Goal: Information Seeking & Learning: Learn about a topic

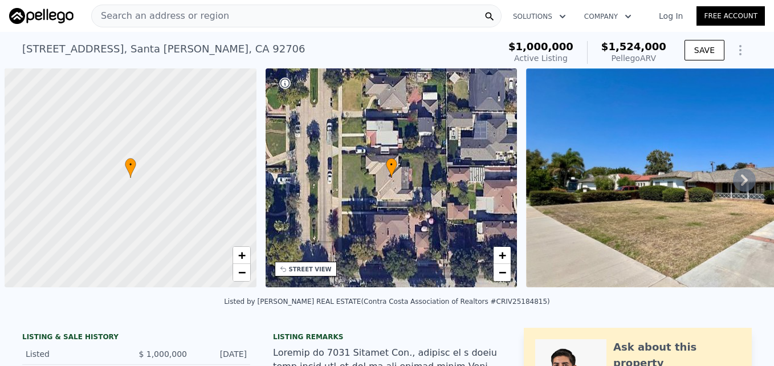
scroll to position [0, 5]
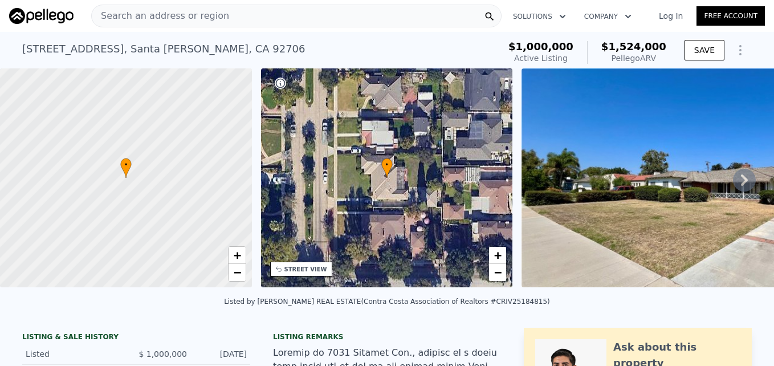
click at [149, 11] on span "Search an address or region" at bounding box center [160, 16] width 137 height 14
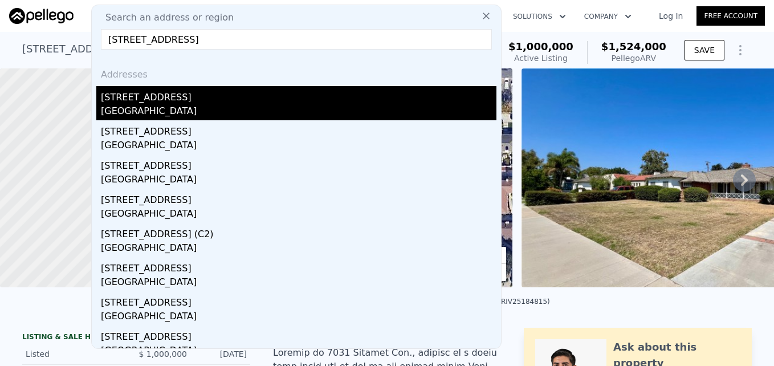
type input "2301 N Lyon St, Santa Ana, CA 92705"
click at [199, 106] on div "Santa Ana, CA 92705" at bounding box center [299, 112] width 396 height 16
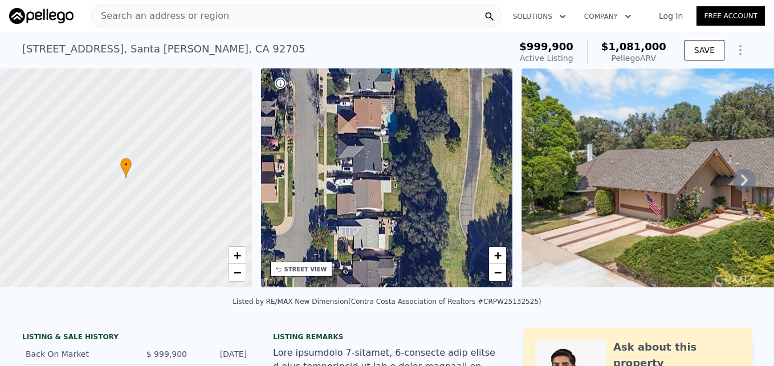
drag, startPoint x: 432, startPoint y: 139, endPoint x: 345, endPoint y: 350, distance: 228.3
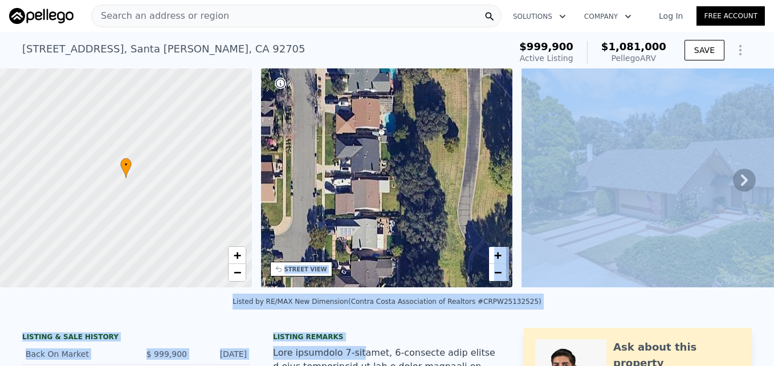
drag, startPoint x: 345, startPoint y: 350, endPoint x: 355, endPoint y: 273, distance: 77.1
drag, startPoint x: 355, startPoint y: 273, endPoint x: 384, endPoint y: 348, distance: 80.2
click at [384, 342] on div "Listing remarks" at bounding box center [387, 336] width 228 height 9
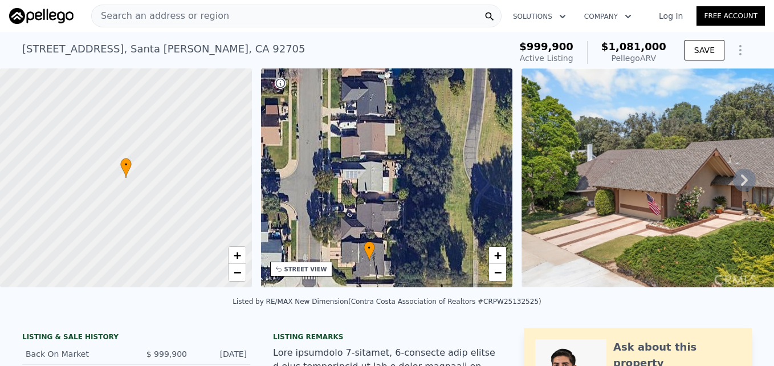
drag, startPoint x: 386, startPoint y: 221, endPoint x: 395, endPoint y: 151, distance: 71.2
click at [395, 151] on div "• + −" at bounding box center [387, 177] width 252 height 219
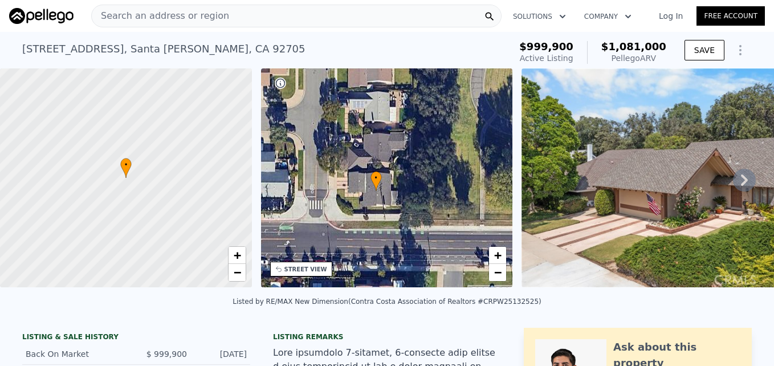
drag, startPoint x: 354, startPoint y: 248, endPoint x: 358, endPoint y: 192, distance: 56.6
click at [358, 192] on div "• + −" at bounding box center [387, 177] width 252 height 219
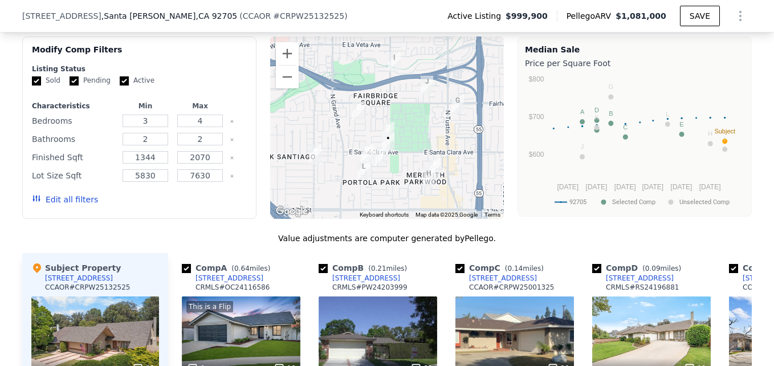
scroll to position [1003, 0]
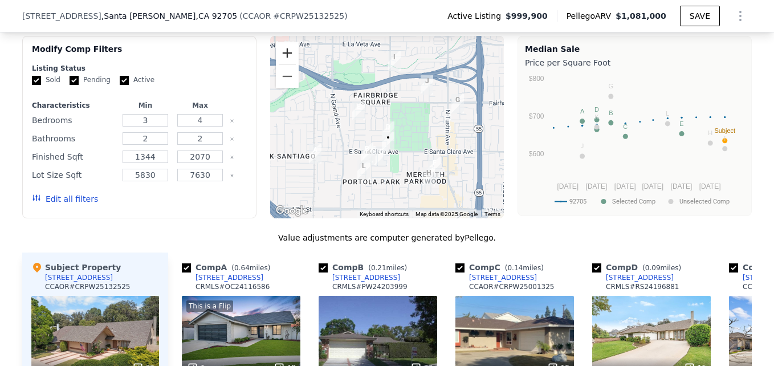
click at [285, 56] on button "Zoom in" at bounding box center [287, 53] width 23 height 23
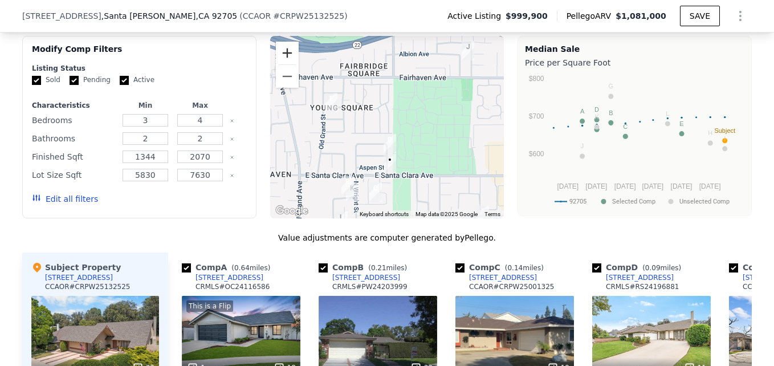
click at [284, 62] on button "Zoom in" at bounding box center [287, 53] width 23 height 23
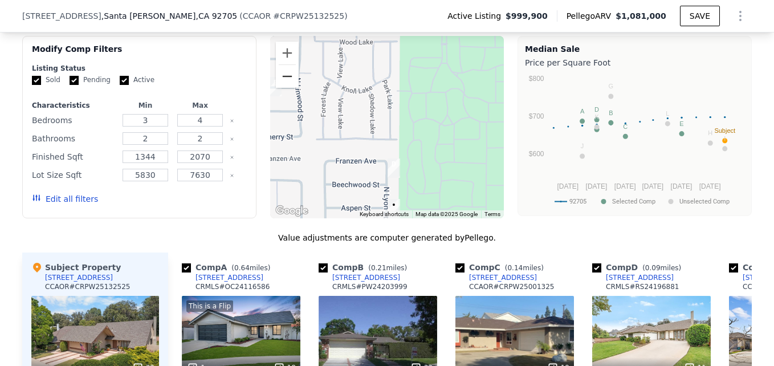
click at [280, 81] on button "Zoom out" at bounding box center [287, 76] width 23 height 23
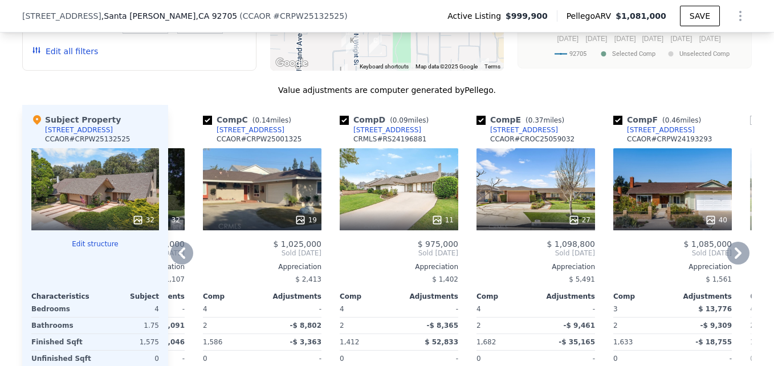
scroll to position [1163, 0]
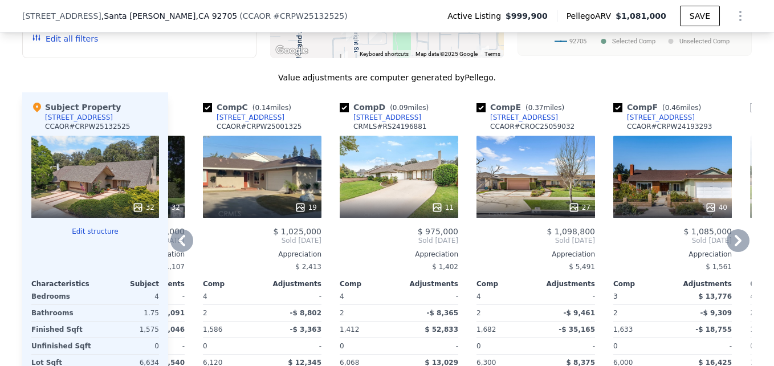
click at [269, 200] on div "19" at bounding box center [262, 177] width 119 height 82
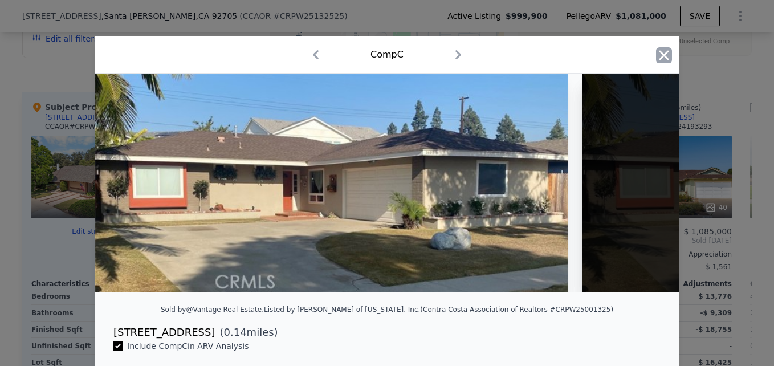
click at [663, 54] on icon "button" at bounding box center [664, 55] width 16 height 16
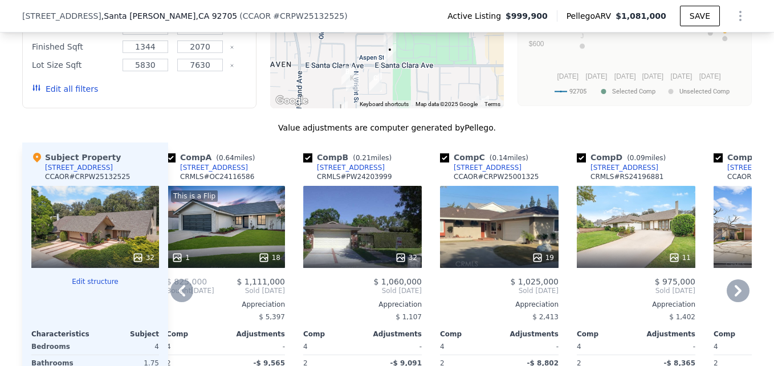
scroll to position [1114, 0]
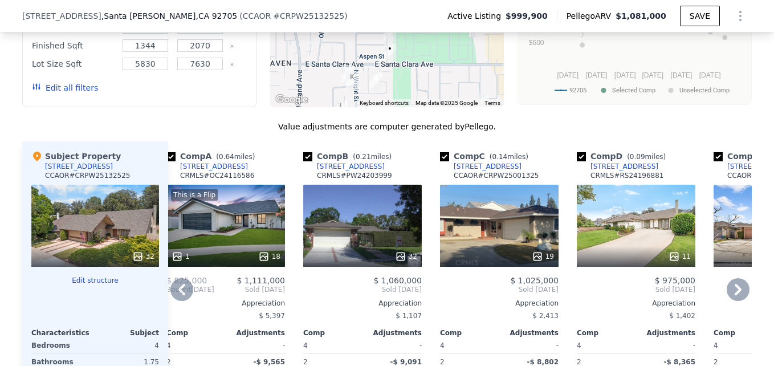
click at [488, 238] on div "19" at bounding box center [499, 226] width 119 height 82
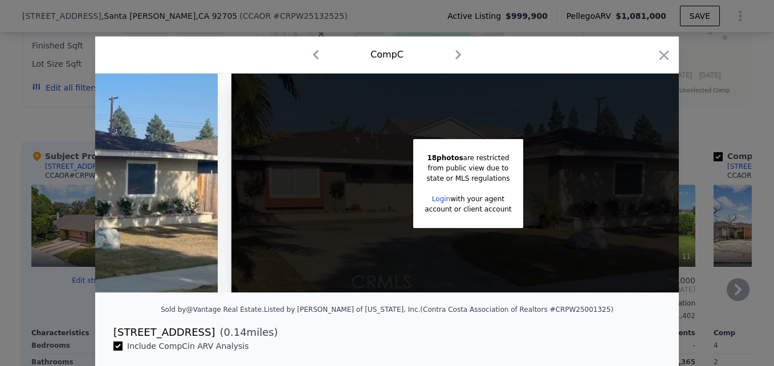
scroll to position [0, 381]
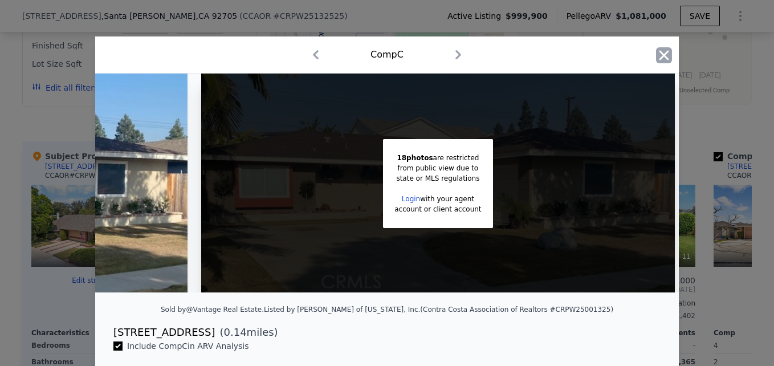
click at [660, 59] on icon "button" at bounding box center [665, 55] width 10 height 10
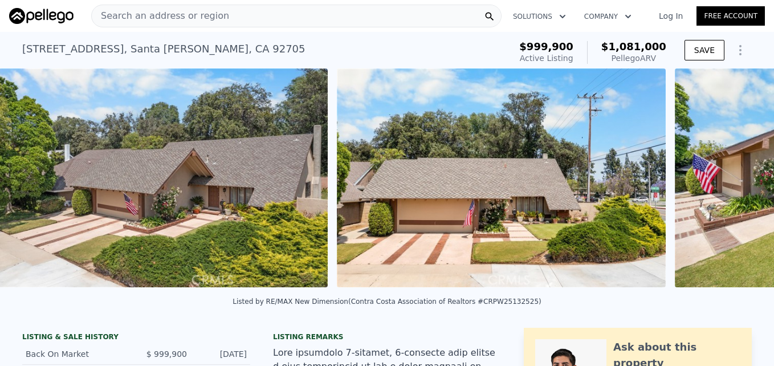
scroll to position [0, 522]
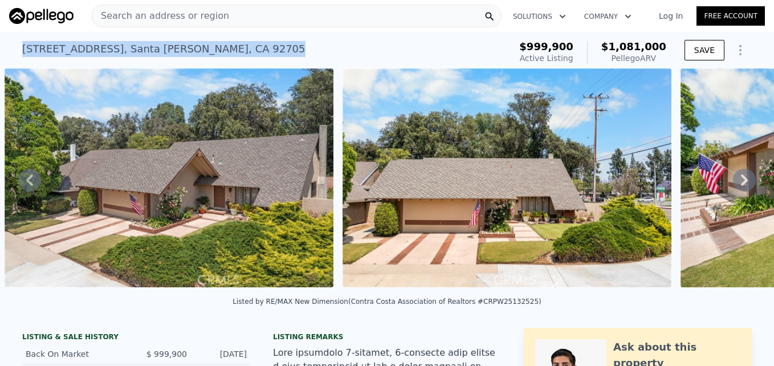
drag, startPoint x: 16, startPoint y: 49, endPoint x: 196, endPoint y: 48, distance: 180.2
click at [196, 48] on div "2301 N Lyon St , Santa Ana , CA 92705 Active at $999,900 (~ARV $1.081m ) $999,9…" at bounding box center [387, 50] width 774 height 36
drag, startPoint x: 196, startPoint y: 48, endPoint x: 170, endPoint y: 46, distance: 26.3
copy div "2301 N Lyon St , Santa Ana , CA 92705"
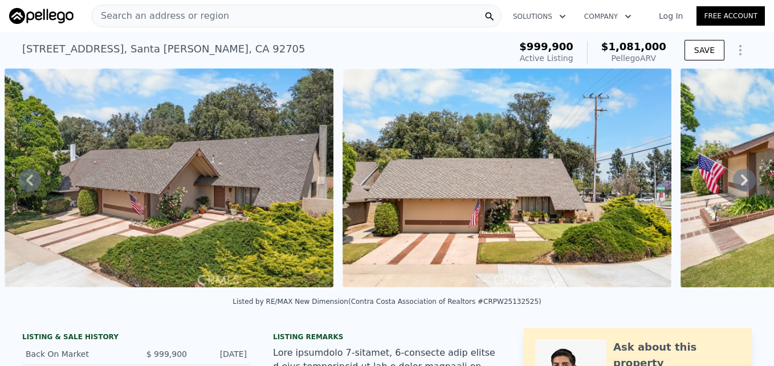
click at [247, 19] on div "Search an address or region" at bounding box center [296, 16] width 411 height 23
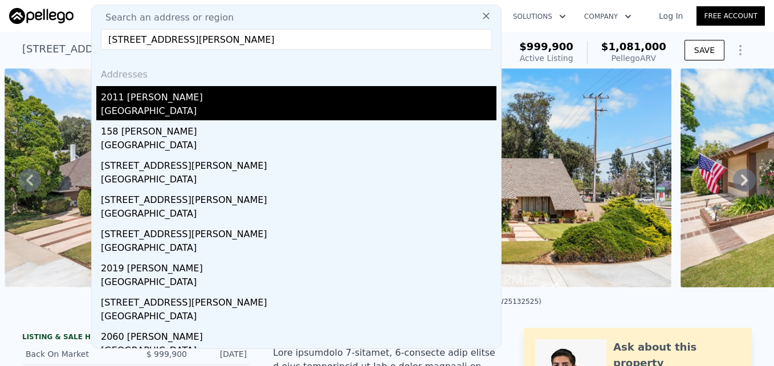
type input "2011 Elkins Pl, Arcadia, CA 91006"
click at [172, 112] on div "Arcadia, CA 91006" at bounding box center [299, 112] width 396 height 16
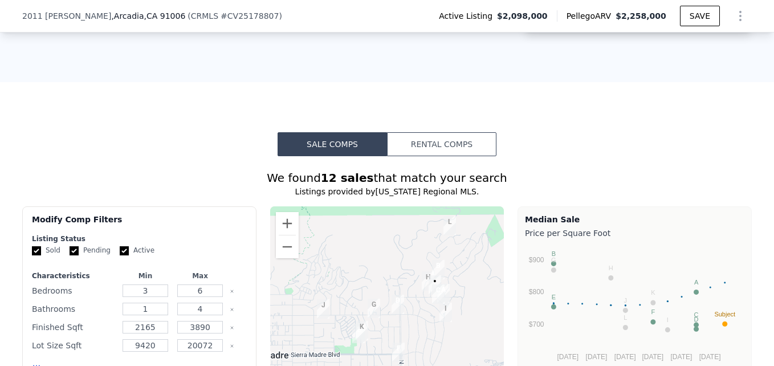
scroll to position [763, 0]
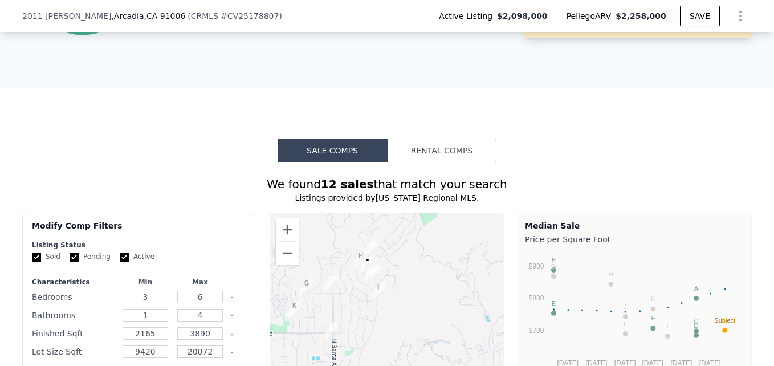
drag, startPoint x: 405, startPoint y: 290, endPoint x: 319, endPoint y: 266, distance: 89.4
click at [319, 266] on div at bounding box center [387, 304] width 234 height 182
click at [277, 234] on button "Zoom in" at bounding box center [287, 229] width 23 height 23
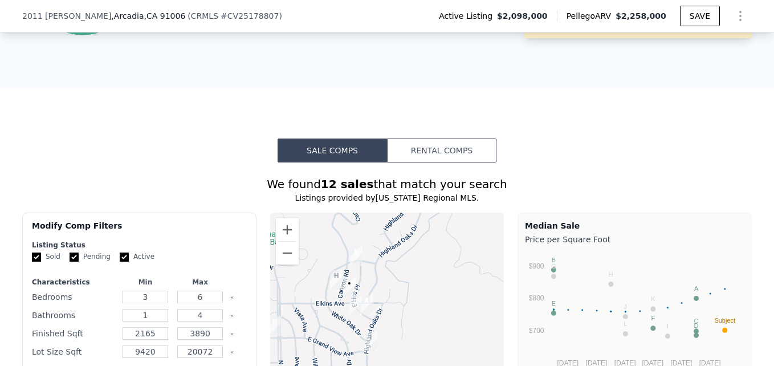
drag, startPoint x: 363, startPoint y: 258, endPoint x: 366, endPoint y: 320, distance: 61.7
click at [366, 319] on img "165 Elkins Pl" at bounding box center [367, 304] width 22 height 29
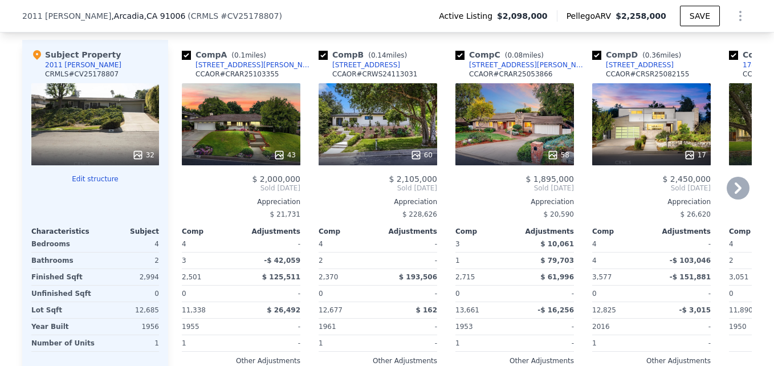
scroll to position [0, 0]
click at [276, 152] on div "43" at bounding box center [241, 124] width 119 height 82
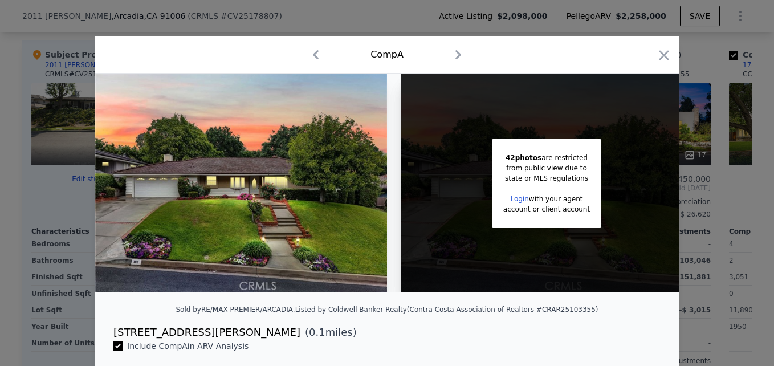
scroll to position [0, 18]
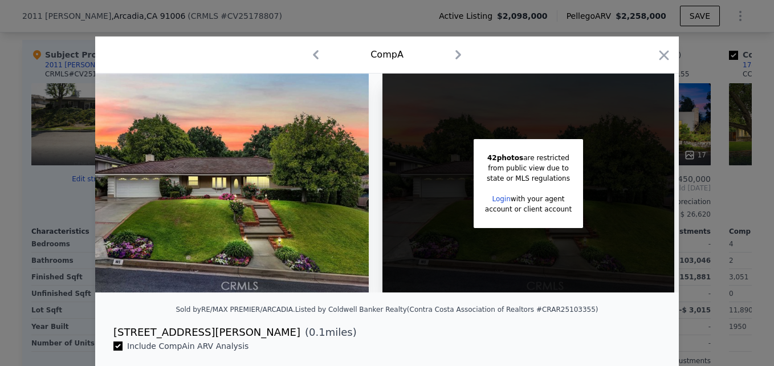
click at [669, 63] on div "Comp A" at bounding box center [387, 54] width 584 height 37
click at [659, 58] on icon "button" at bounding box center [664, 55] width 16 height 16
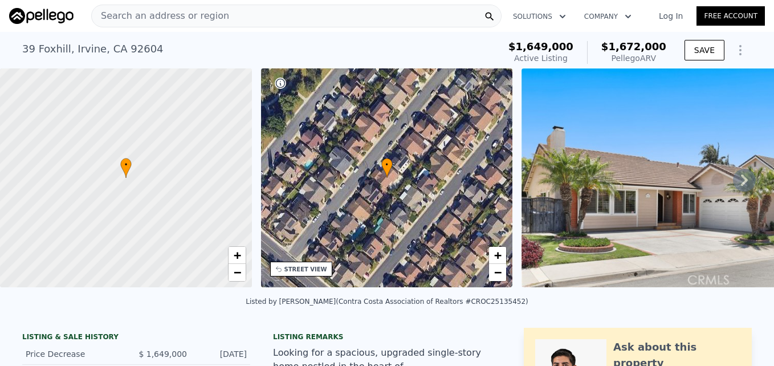
click at [171, 17] on span "Search an address or region" at bounding box center [160, 16] width 137 height 14
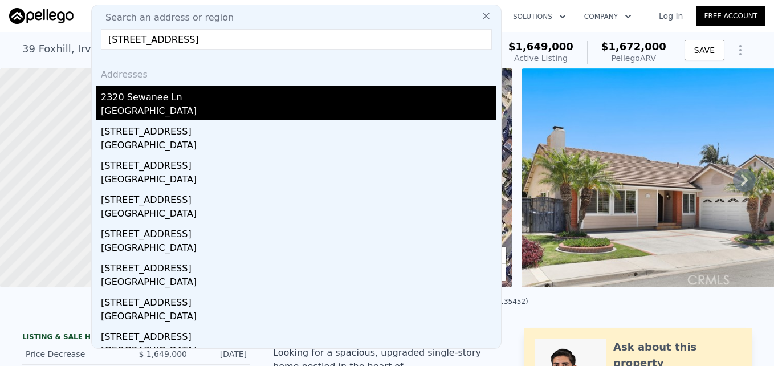
type input "2320 Sewanee Ln, Arcadia, CA 91007"
click at [204, 99] on div "2320 Sewanee Ln" at bounding box center [299, 95] width 396 height 18
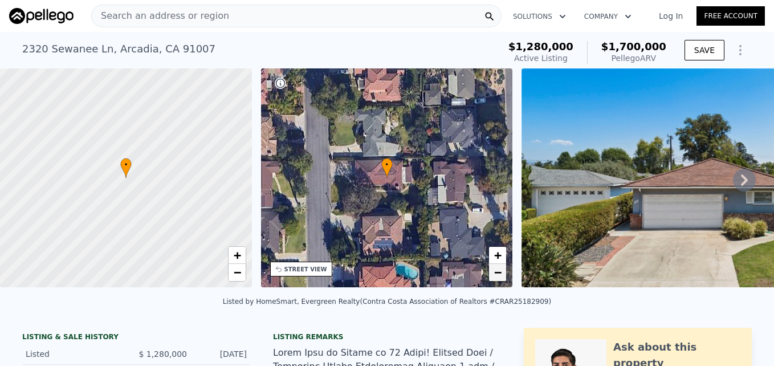
click at [500, 279] on link "−" at bounding box center [497, 272] width 17 height 17
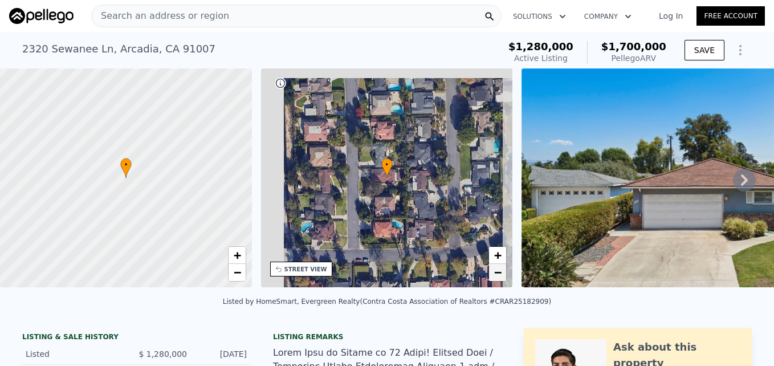
click at [500, 279] on link "−" at bounding box center [497, 272] width 17 height 17
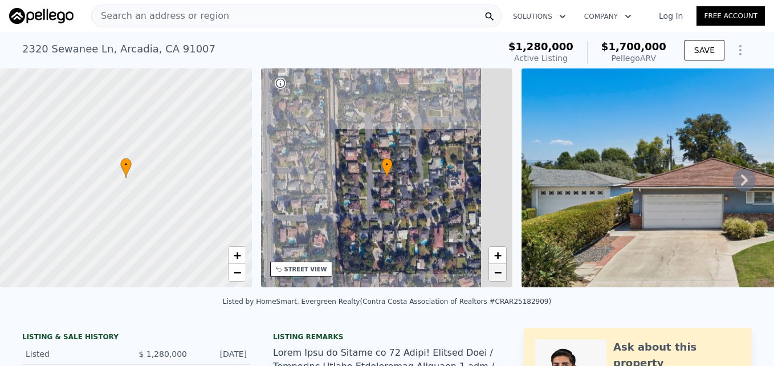
click at [500, 279] on link "−" at bounding box center [497, 272] width 17 height 17
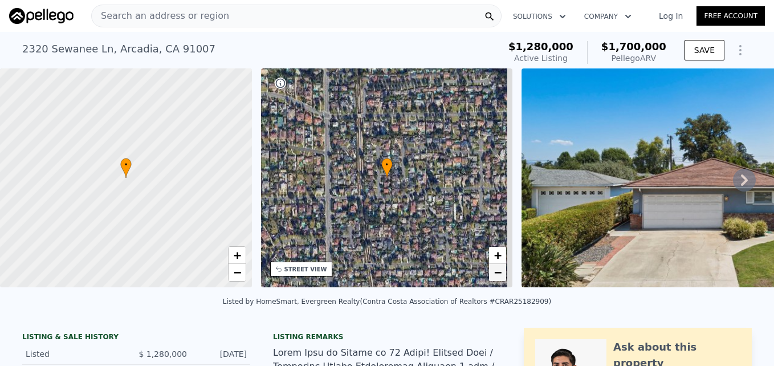
click at [500, 279] on link "−" at bounding box center [497, 272] width 17 height 17
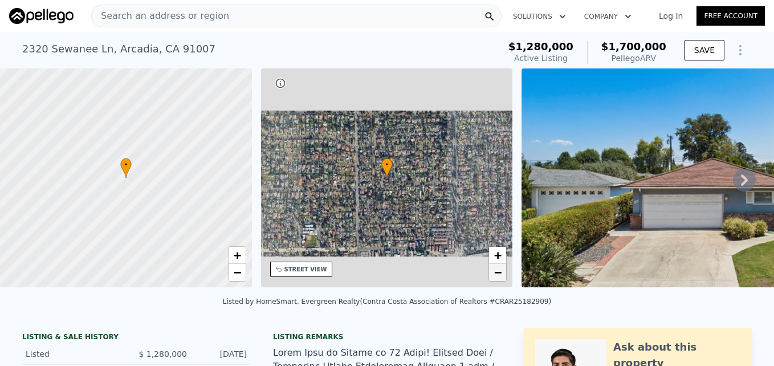
click at [500, 279] on link "−" at bounding box center [497, 272] width 17 height 17
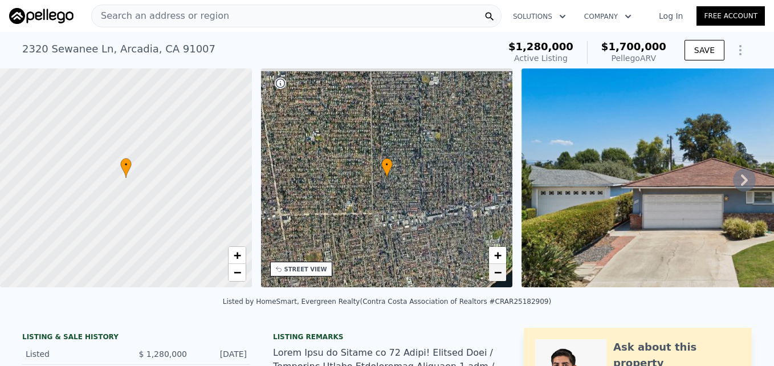
click at [500, 279] on link "−" at bounding box center [497, 272] width 17 height 17
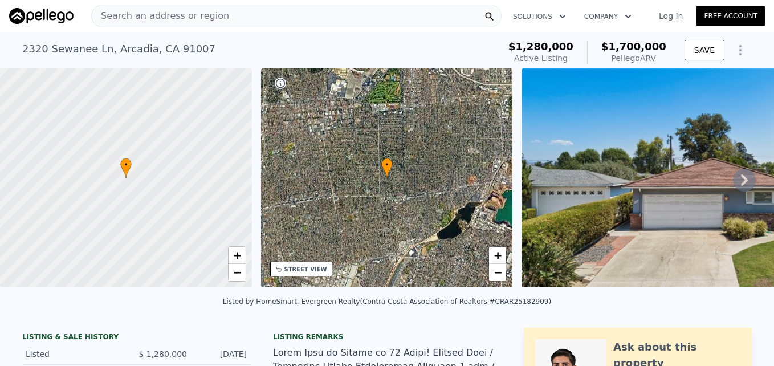
click at [495, 245] on div "• + −" at bounding box center [387, 177] width 252 height 219
click at [496, 251] on span "+" at bounding box center [497, 255] width 7 height 14
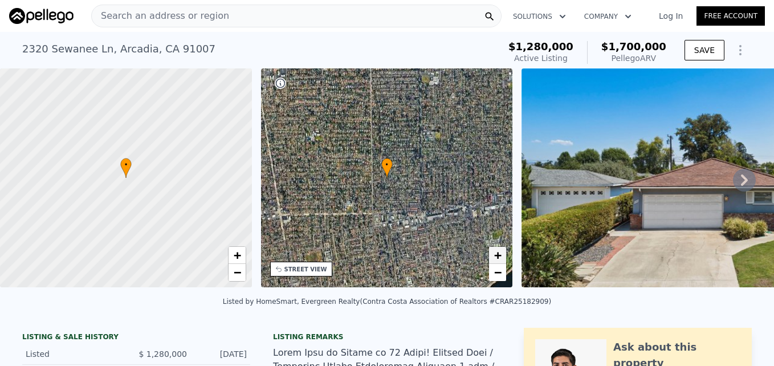
click at [496, 251] on span "+" at bounding box center [497, 255] width 7 height 14
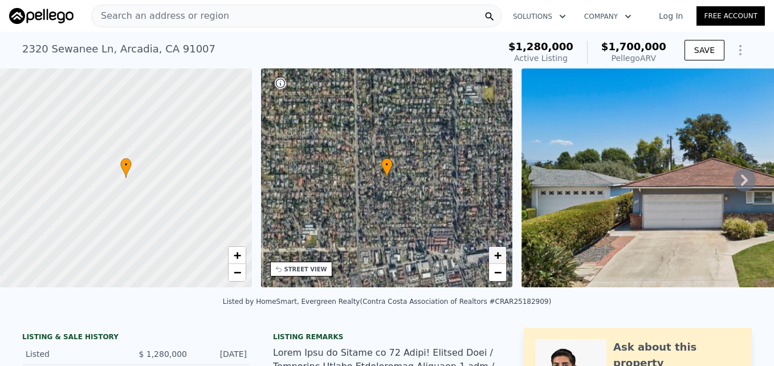
click at [496, 251] on span "+" at bounding box center [497, 255] width 7 height 14
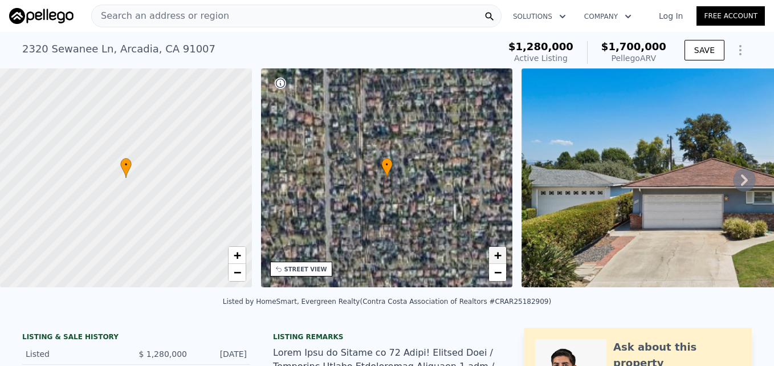
click at [496, 251] on span "+" at bounding box center [497, 255] width 7 height 14
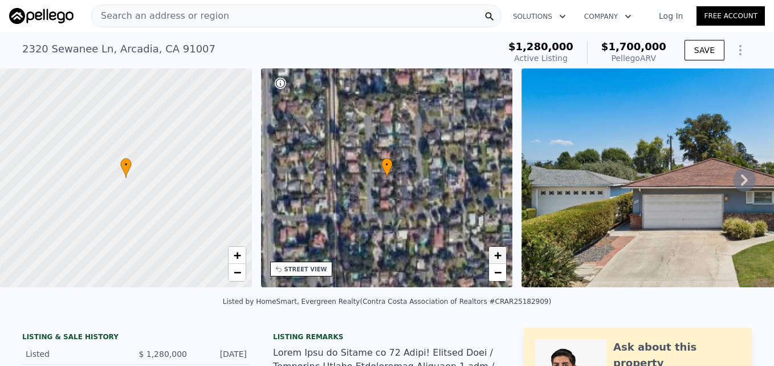
click at [496, 251] on span "+" at bounding box center [497, 255] width 7 height 14
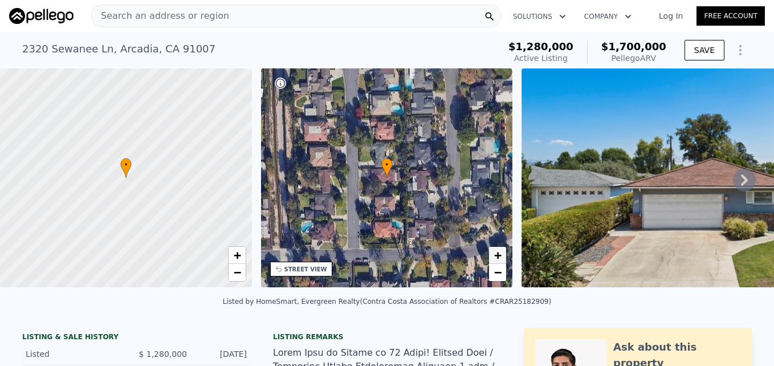
click at [496, 251] on span "+" at bounding box center [497, 255] width 7 height 14
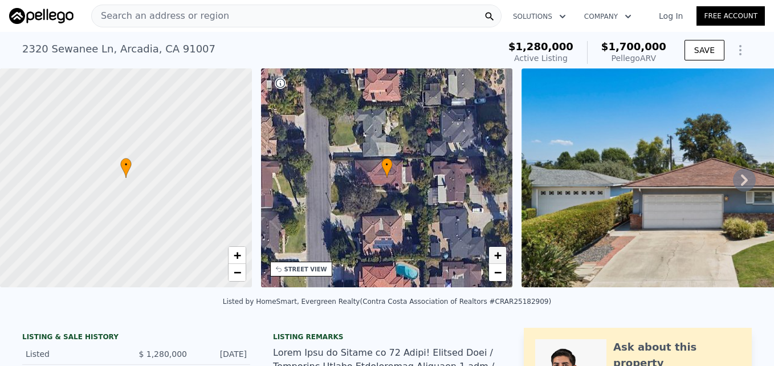
click at [496, 251] on span "+" at bounding box center [497, 255] width 7 height 14
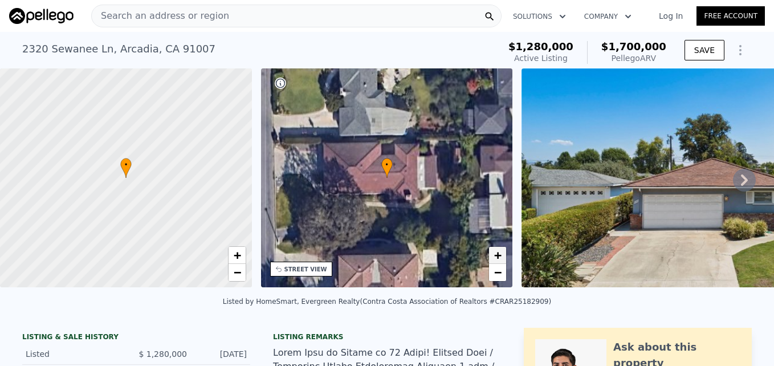
click at [496, 251] on span "+" at bounding box center [497, 255] width 7 height 14
click at [502, 274] on link "−" at bounding box center [497, 272] width 17 height 17
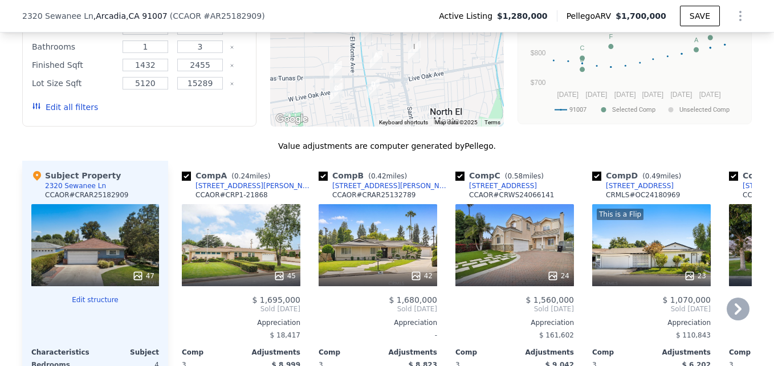
scroll to position [1032, 0]
click at [218, 190] on div "103 W Sandra Ave" at bounding box center [255, 185] width 119 height 9
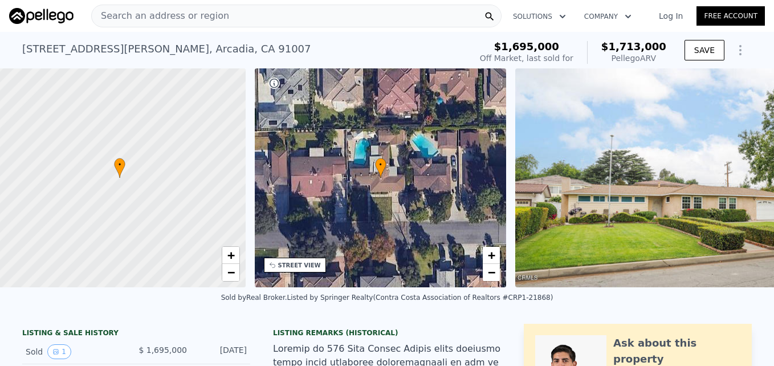
scroll to position [0, 5]
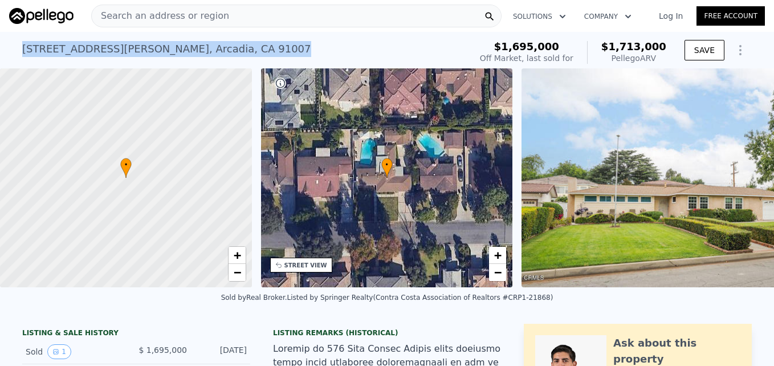
drag, startPoint x: 19, startPoint y: 48, endPoint x: 197, endPoint y: 46, distance: 177.3
click at [197, 46] on div "103 W Sandra Ave , Arcadia , CA 91007 Sold Jun 2025 for $1.695m (~ARV $1.713m )" at bounding box center [244, 52] width 444 height 32
drag, startPoint x: 197, startPoint y: 46, endPoint x: 175, endPoint y: 48, distance: 21.7
copy div "103 W Sandra Ave , Arcadia , CA 91007"
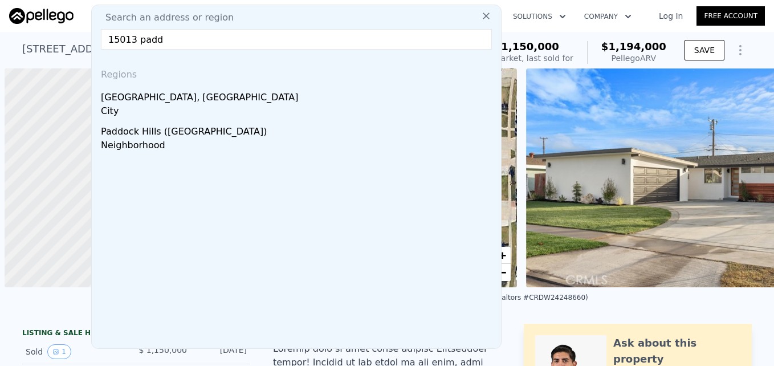
scroll to position [0, 5]
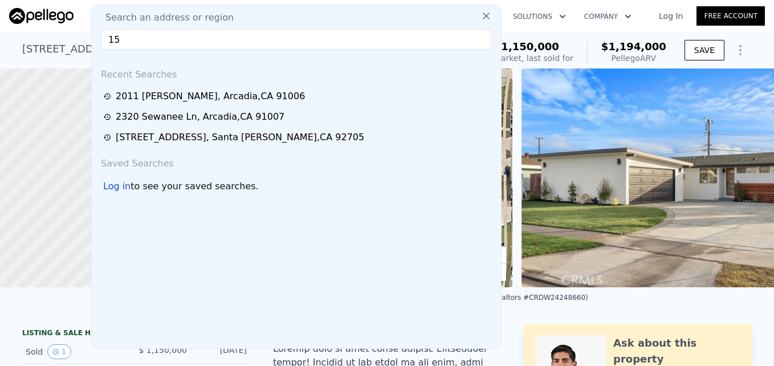
type input "1"
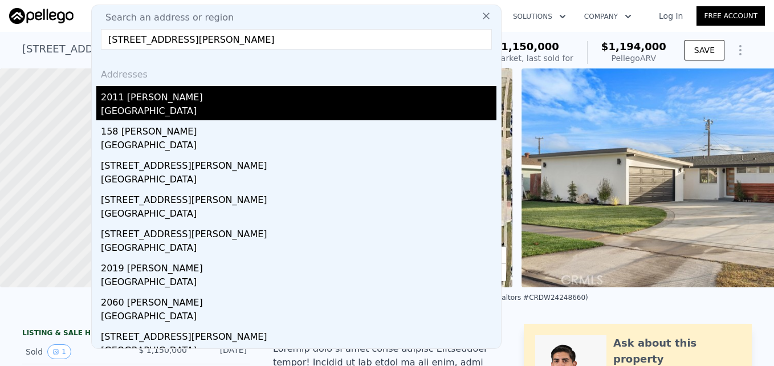
type input "[STREET_ADDRESS][PERSON_NAME]"
click at [251, 105] on div "[GEOGRAPHIC_DATA]" at bounding box center [299, 112] width 396 height 16
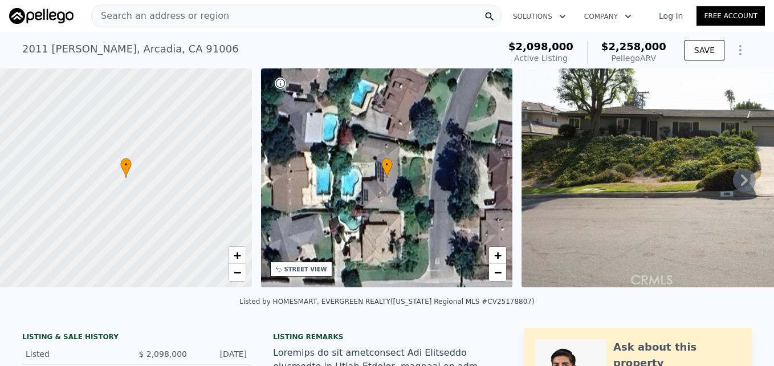
click at [516, 275] on div "• + − • + − STREET VIEW Loading... SATELLITE VIEW" at bounding box center [387, 179] width 774 height 223
click at [509, 270] on div "• + −" at bounding box center [387, 177] width 252 height 219
click at [510, 271] on div "• + −" at bounding box center [387, 177] width 252 height 219
click at [510, 254] on div "• + −" at bounding box center [387, 177] width 252 height 219
click at [498, 275] on span "−" at bounding box center [497, 272] width 7 height 14
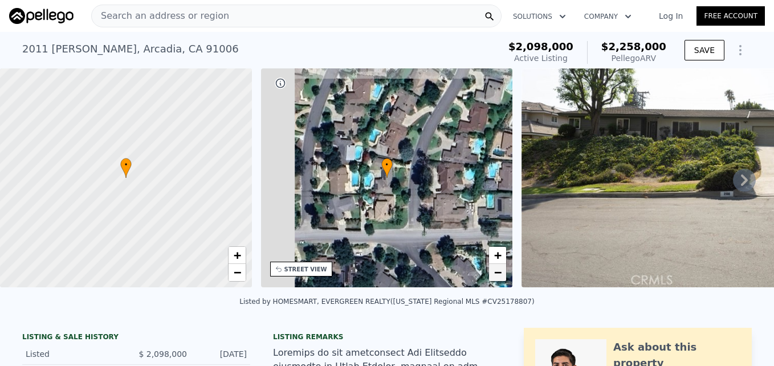
click at [498, 275] on span "−" at bounding box center [497, 272] width 7 height 14
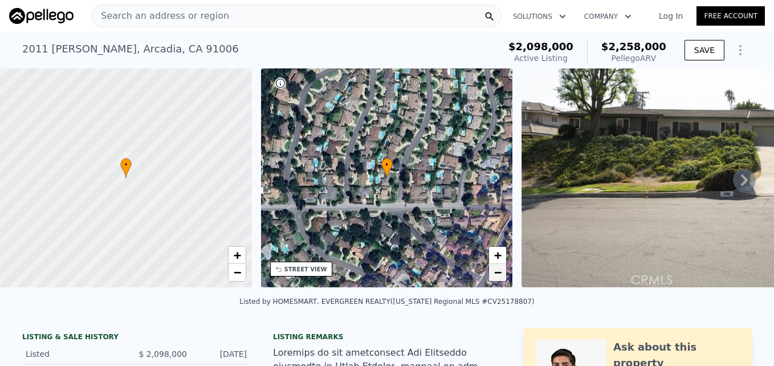
click at [501, 274] on span "−" at bounding box center [497, 272] width 7 height 14
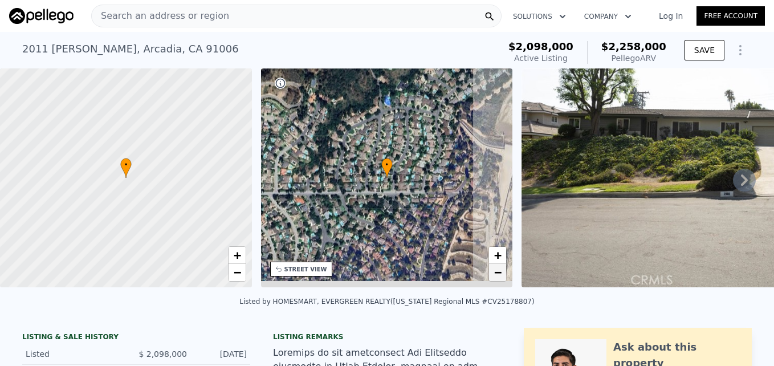
click at [501, 274] on span "−" at bounding box center [497, 272] width 7 height 14
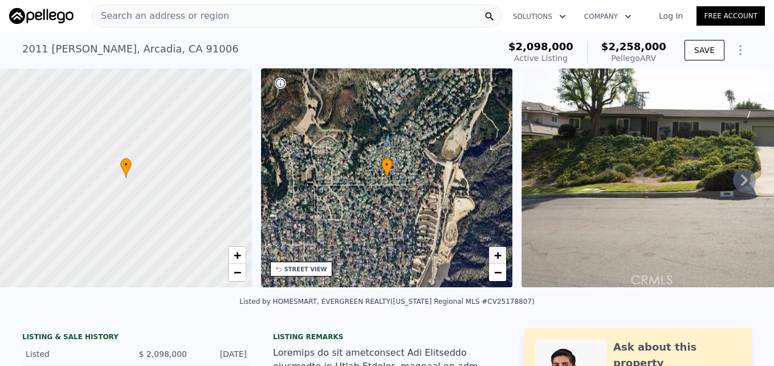
click at [499, 258] on span "+" at bounding box center [497, 255] width 7 height 14
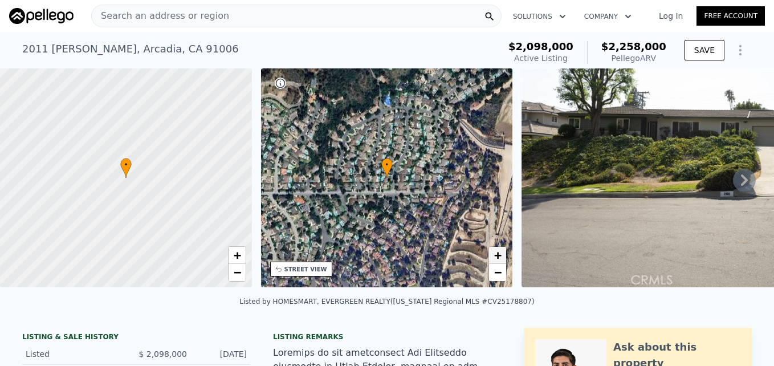
click at [499, 258] on span "+" at bounding box center [497, 255] width 7 height 14
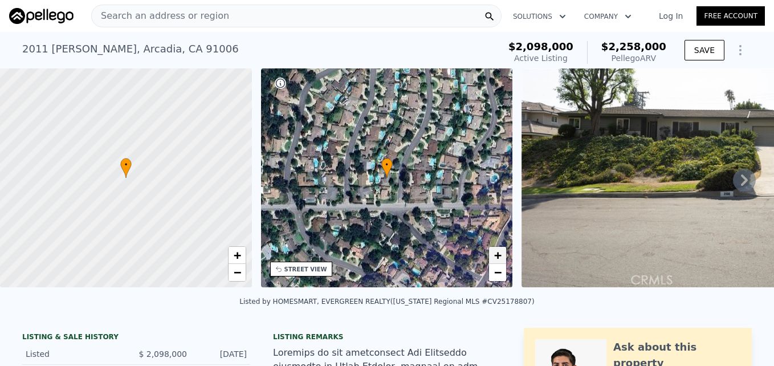
click at [499, 258] on span "+" at bounding box center [497, 255] width 7 height 14
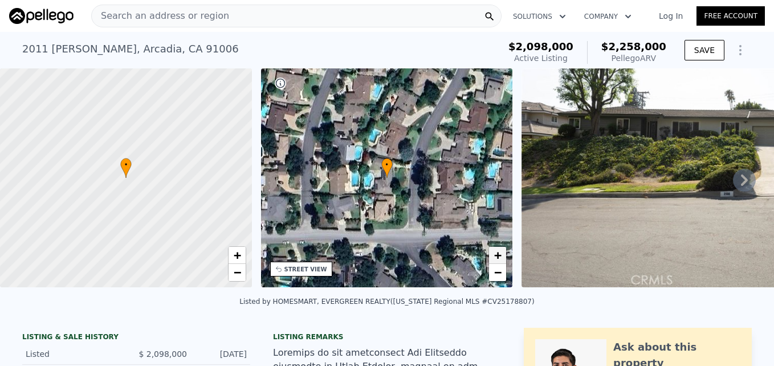
click at [499, 258] on span "+" at bounding box center [497, 255] width 7 height 14
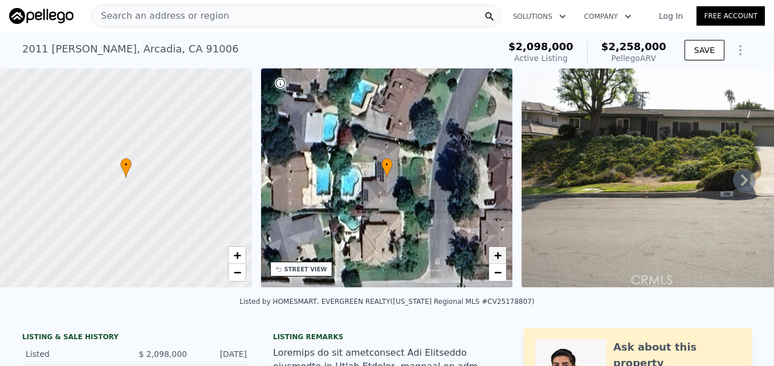
click at [499, 258] on span "+" at bounding box center [497, 255] width 7 height 14
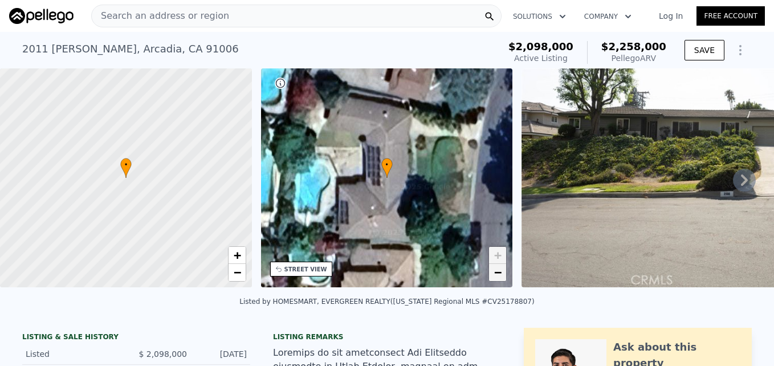
click at [498, 273] on span "−" at bounding box center [497, 272] width 7 height 14
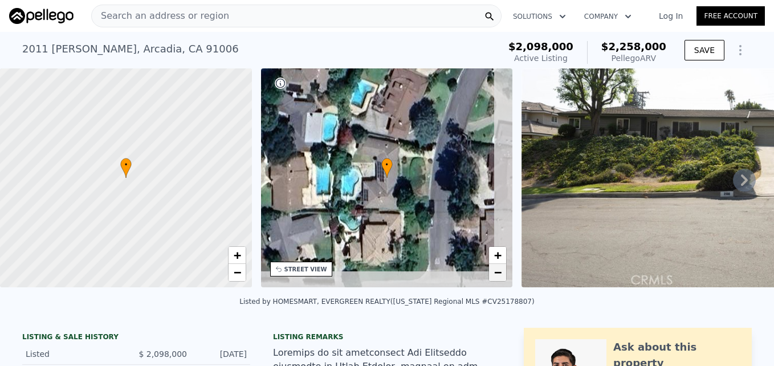
click at [498, 273] on span "−" at bounding box center [497, 272] width 7 height 14
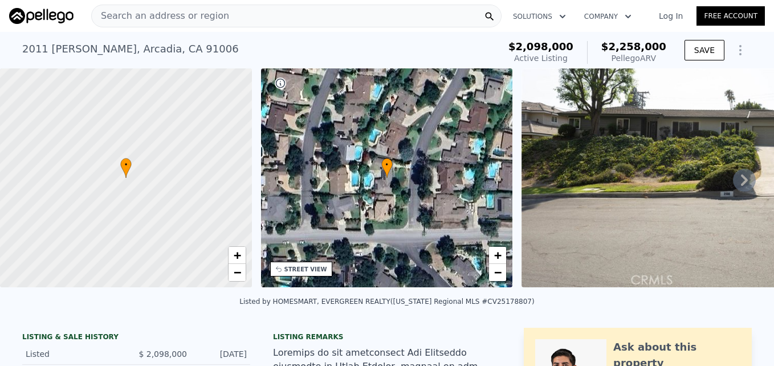
click at [192, 19] on span "Search an address or region" at bounding box center [160, 16] width 137 height 14
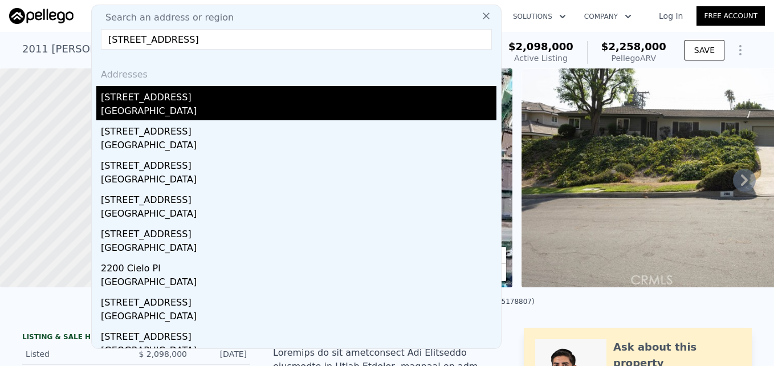
type input "2222 Cielo Pl, Arcadia, CA 91006"
click at [159, 114] on div "Arcadia, CA 91006" at bounding box center [299, 112] width 396 height 16
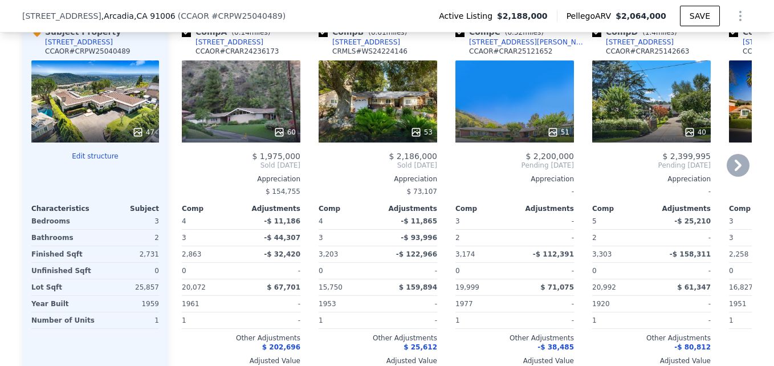
click at [372, 109] on div "53" at bounding box center [378, 101] width 119 height 82
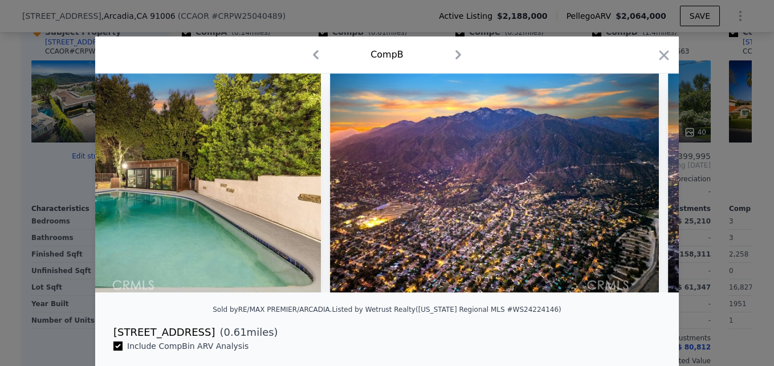
scroll to position [0, 16523]
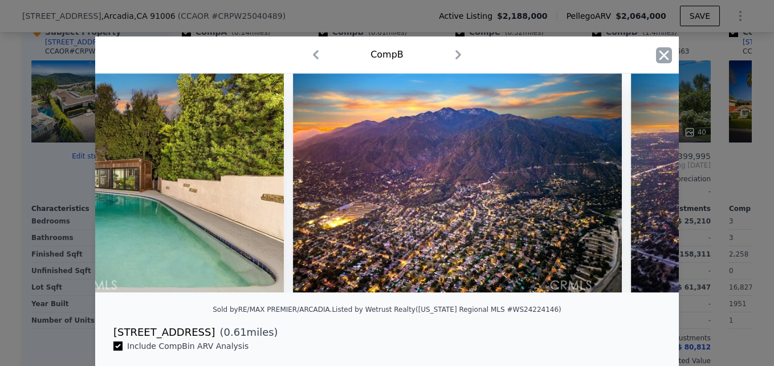
click at [664, 62] on icon "button" at bounding box center [664, 55] width 16 height 16
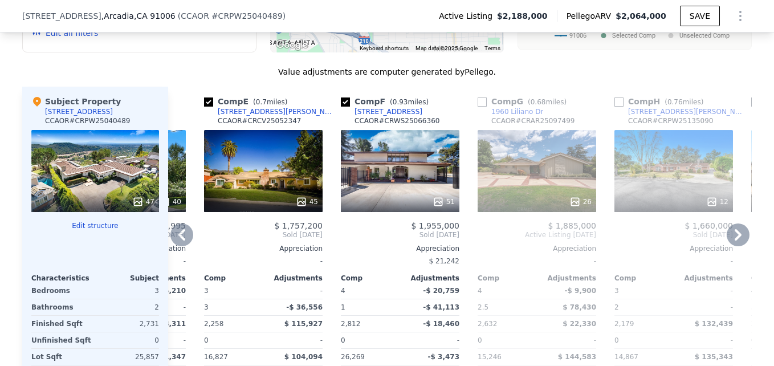
scroll to position [1185, 0]
click at [378, 168] on div "51" at bounding box center [400, 172] width 119 height 82
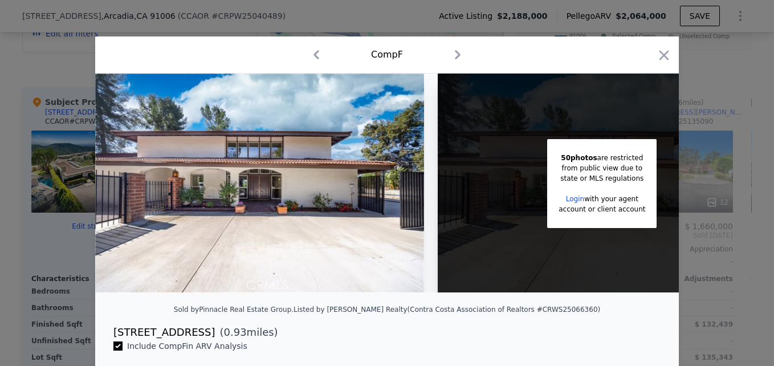
click at [677, 43] on div at bounding box center [387, 183] width 774 height 366
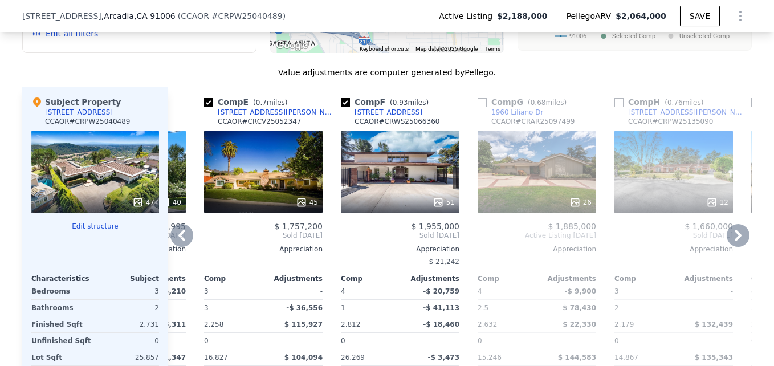
click at [380, 117] on div "[STREET_ADDRESS]" at bounding box center [389, 112] width 68 height 9
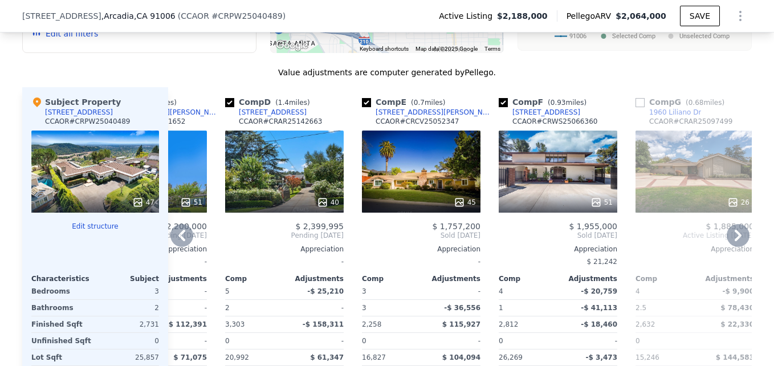
scroll to position [0, 367]
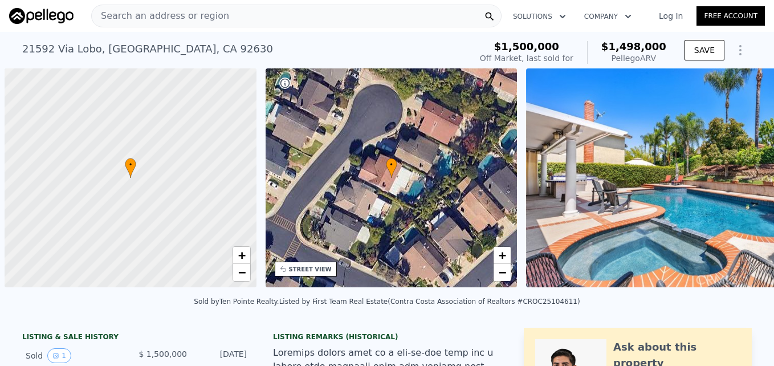
scroll to position [0, 5]
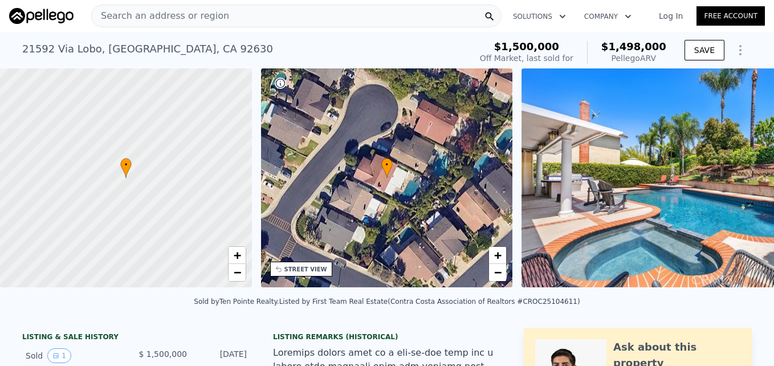
click at [157, 13] on span "Search an address or region" at bounding box center [160, 16] width 137 height 14
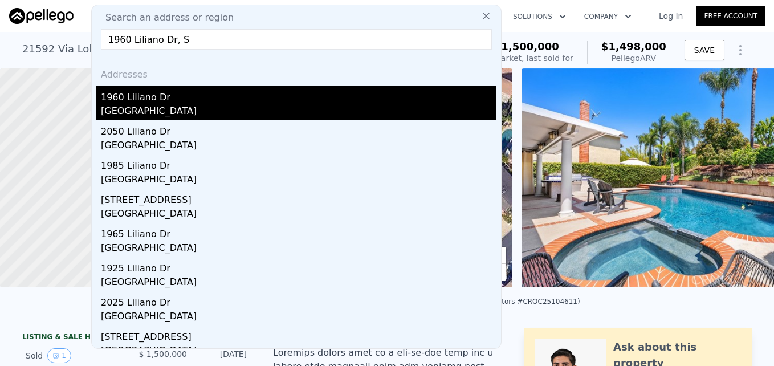
type input "1960 Liliano Dr, S"
click at [236, 110] on div "Los Angeles County, CA 91024" at bounding box center [299, 112] width 396 height 16
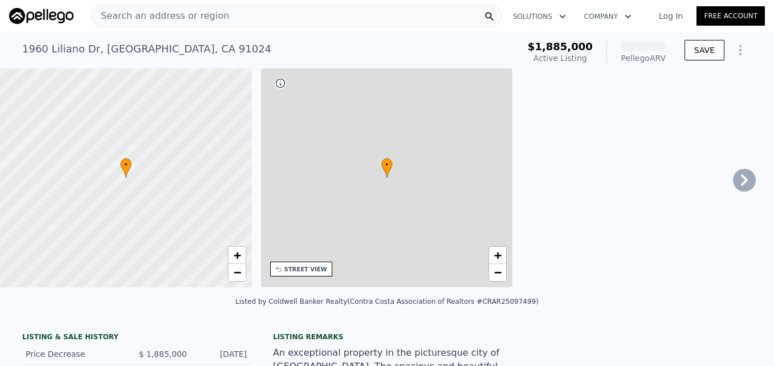
click at [236, 110] on div at bounding box center [126, 178] width 302 height 263
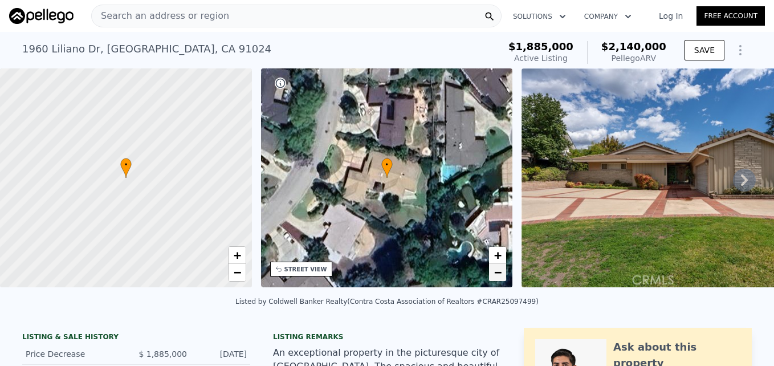
click at [497, 274] on span "−" at bounding box center [497, 272] width 7 height 14
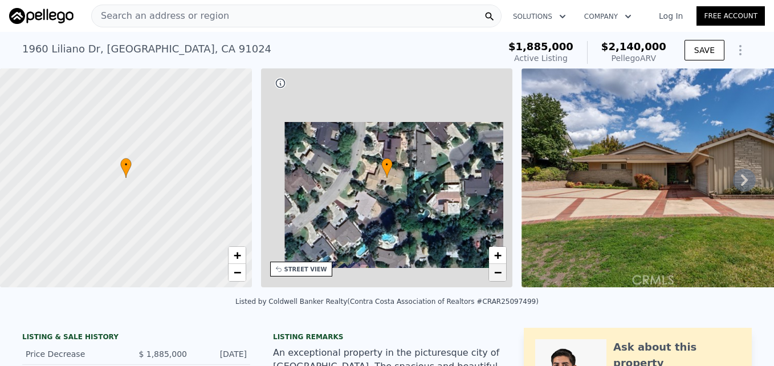
click at [497, 274] on span "−" at bounding box center [497, 272] width 7 height 14
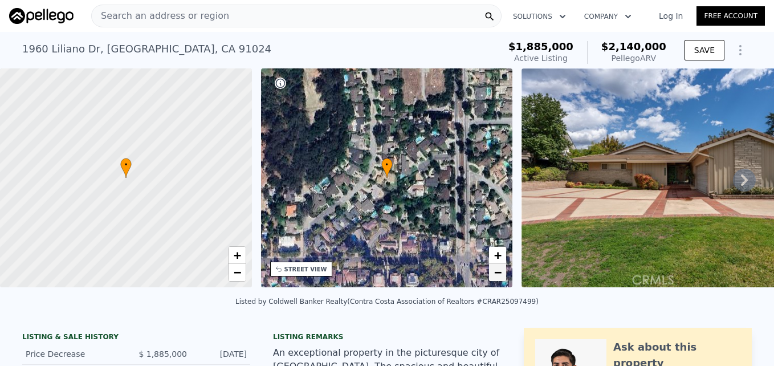
click at [497, 274] on span "−" at bounding box center [497, 272] width 7 height 14
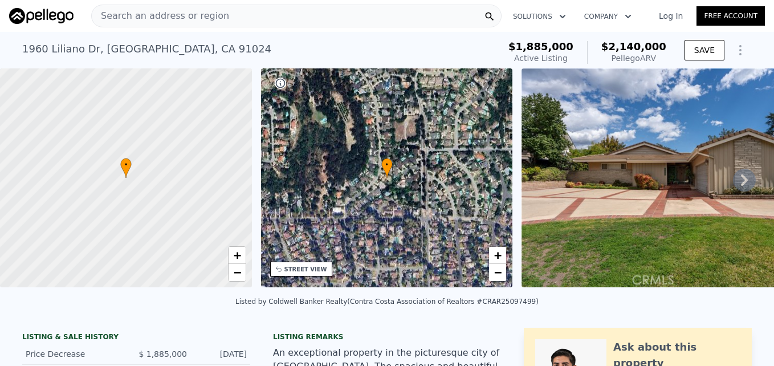
click at [496, 246] on div "• + −" at bounding box center [387, 177] width 252 height 219
click at [501, 250] on span "+" at bounding box center [497, 255] width 7 height 14
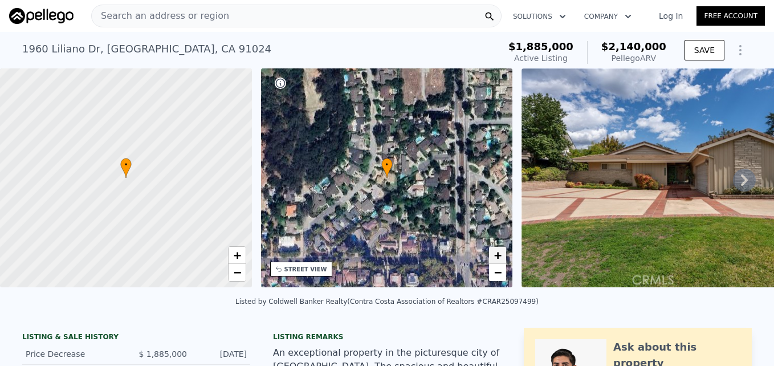
click at [501, 250] on span "+" at bounding box center [497, 255] width 7 height 14
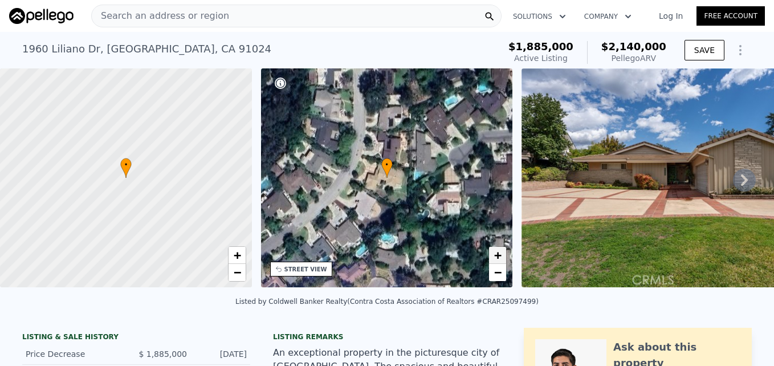
click at [501, 250] on span "+" at bounding box center [497, 255] width 7 height 14
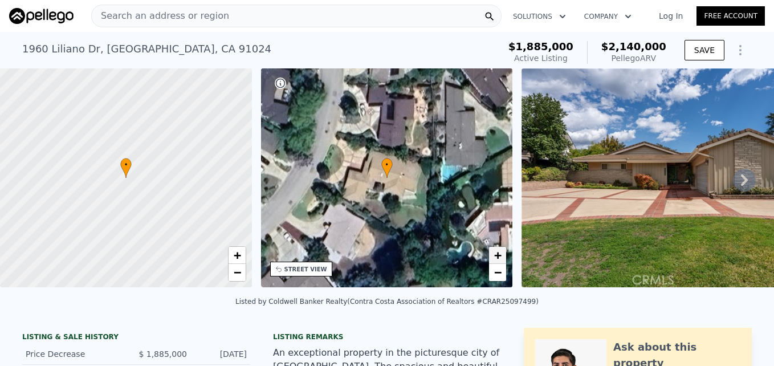
click at [501, 250] on span "+" at bounding box center [497, 255] width 7 height 14
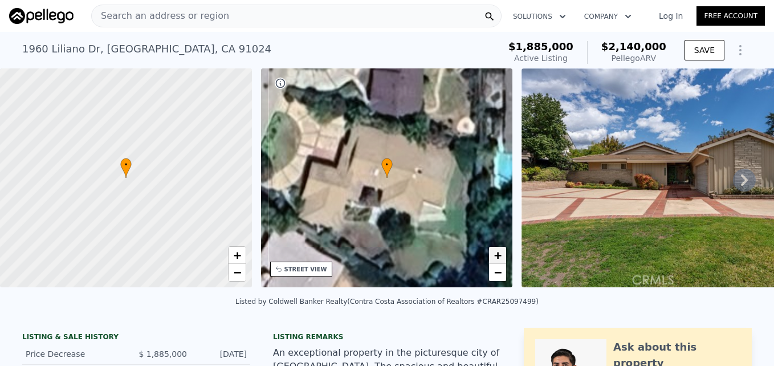
click at [501, 250] on span "+" at bounding box center [497, 255] width 7 height 14
click at [492, 273] on link "−" at bounding box center [497, 272] width 17 height 17
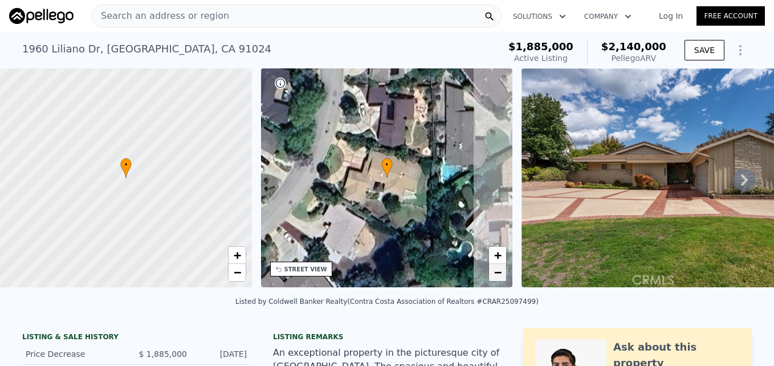
click at [492, 273] on link "−" at bounding box center [497, 272] width 17 height 17
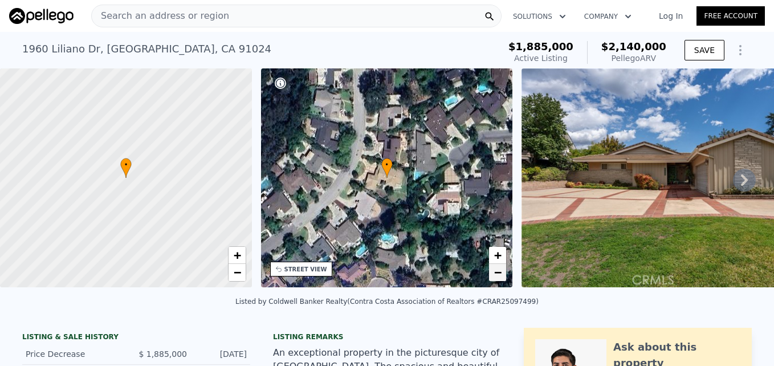
click at [492, 273] on link "−" at bounding box center [497, 272] width 17 height 17
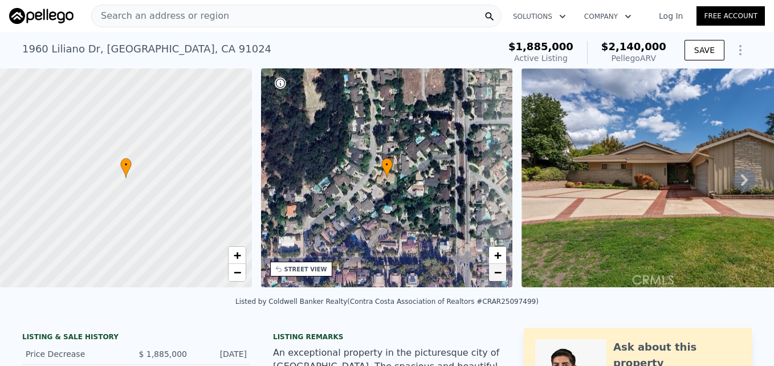
click at [492, 273] on link "−" at bounding box center [497, 272] width 17 height 17
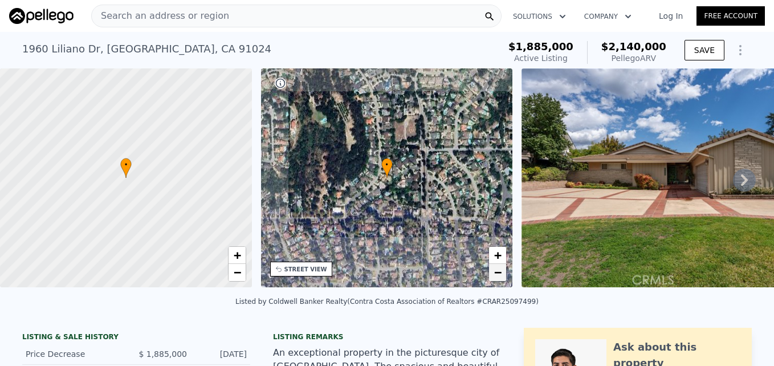
click at [492, 273] on link "−" at bounding box center [497, 272] width 17 height 17
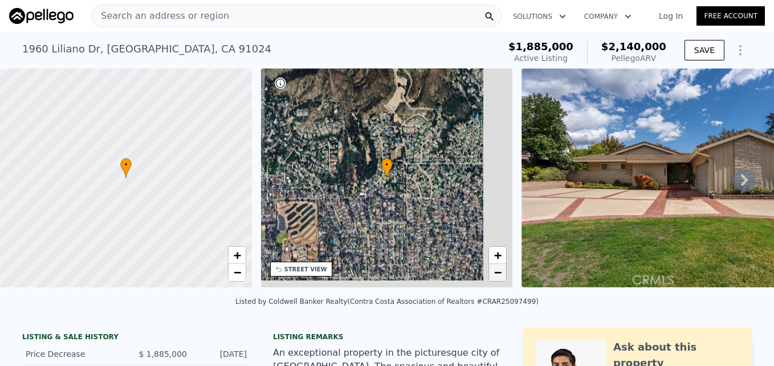
click at [492, 273] on link "−" at bounding box center [497, 272] width 17 height 17
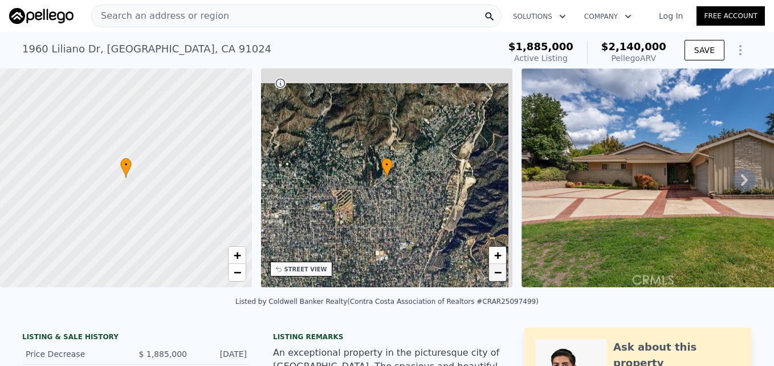
click at [492, 273] on link "−" at bounding box center [497, 272] width 17 height 17
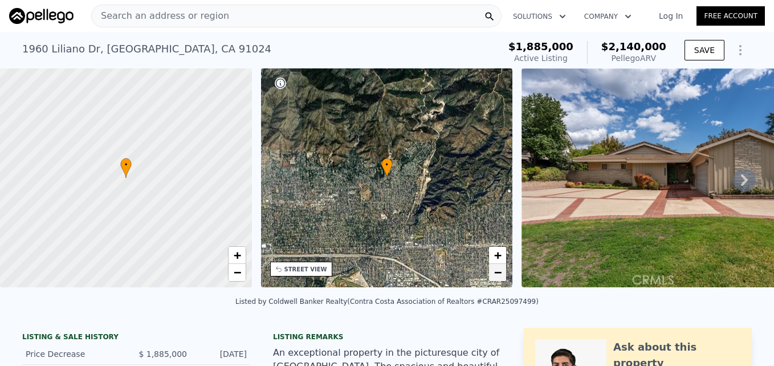
click at [492, 273] on link "−" at bounding box center [497, 272] width 17 height 17
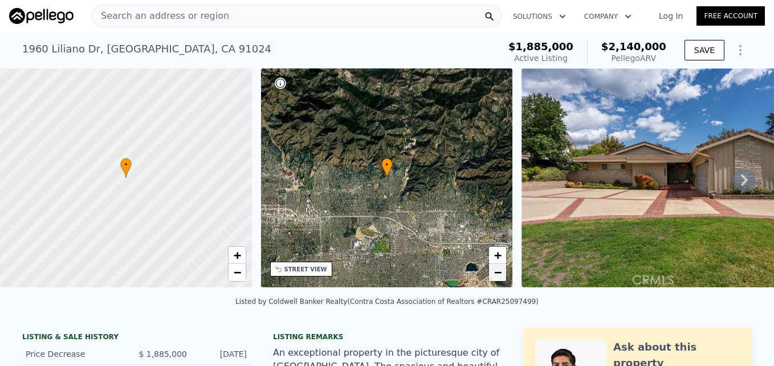
click at [492, 273] on link "−" at bounding box center [497, 272] width 17 height 17
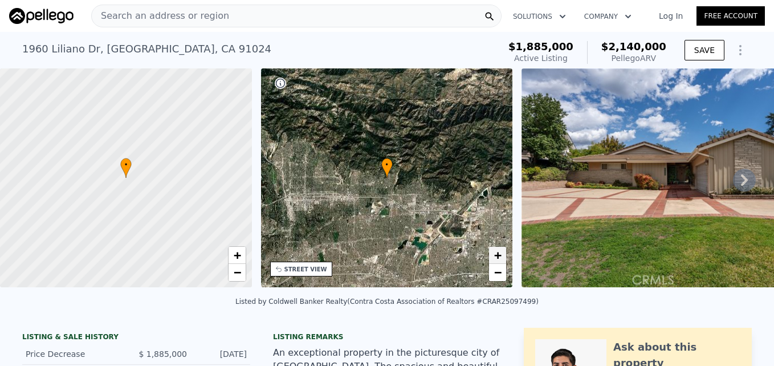
click at [498, 253] on span "+" at bounding box center [497, 255] width 7 height 14
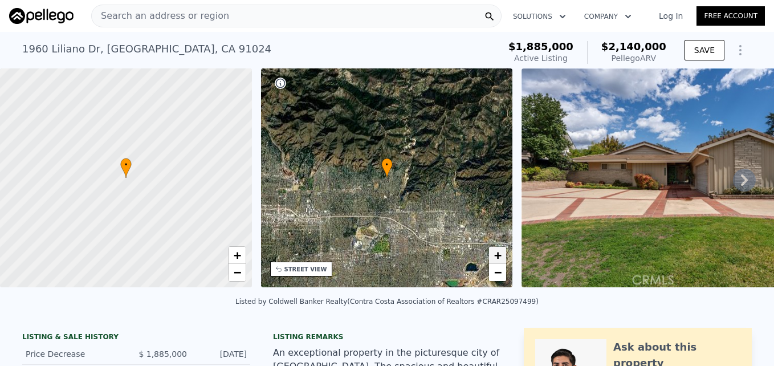
click at [498, 253] on span "+" at bounding box center [497, 255] width 7 height 14
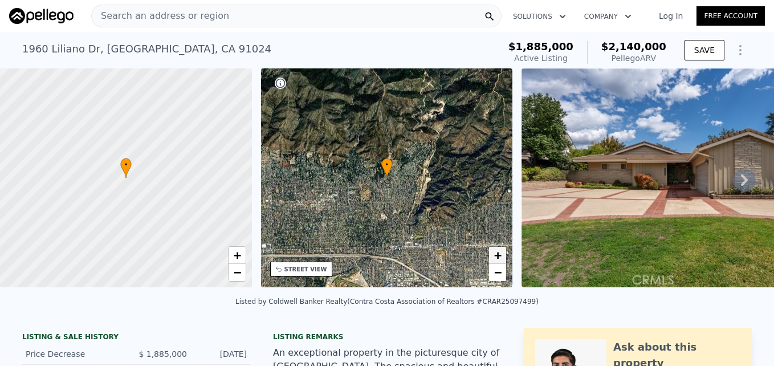
click at [498, 253] on span "+" at bounding box center [497, 255] width 7 height 14
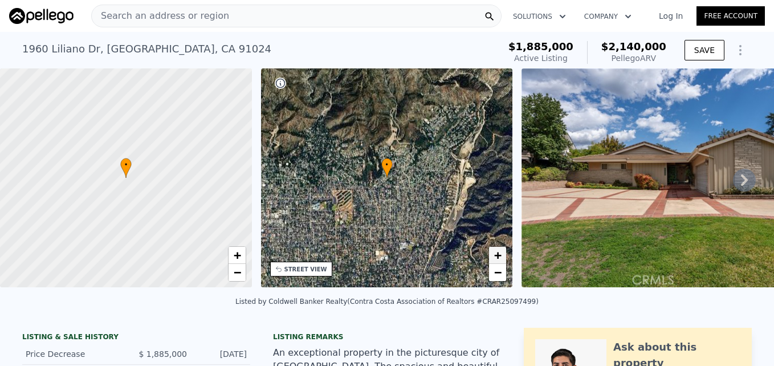
click at [498, 253] on span "+" at bounding box center [497, 255] width 7 height 14
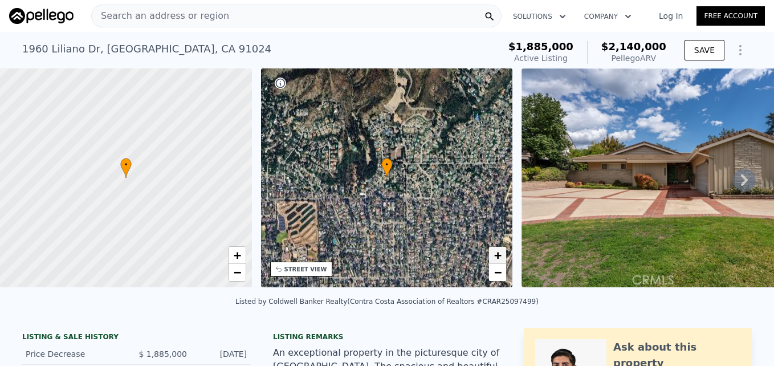
click at [498, 253] on span "+" at bounding box center [497, 255] width 7 height 14
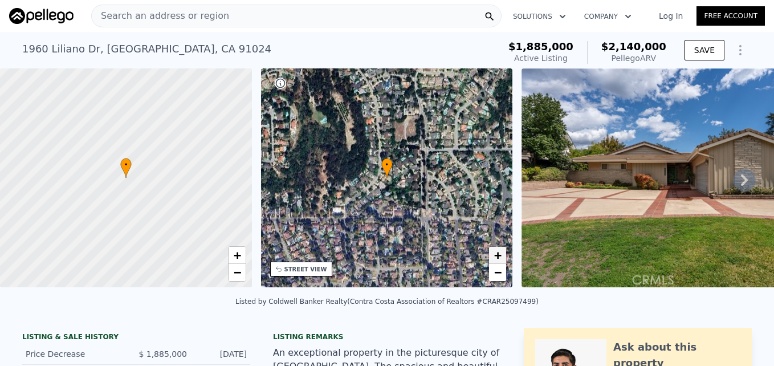
click at [498, 253] on span "+" at bounding box center [497, 255] width 7 height 14
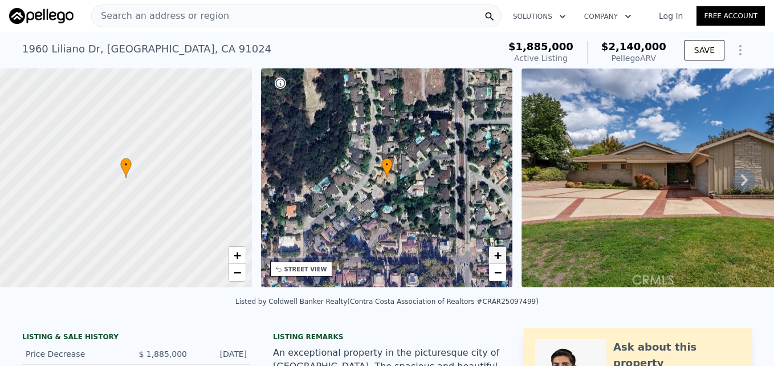
click at [498, 253] on span "+" at bounding box center [497, 255] width 7 height 14
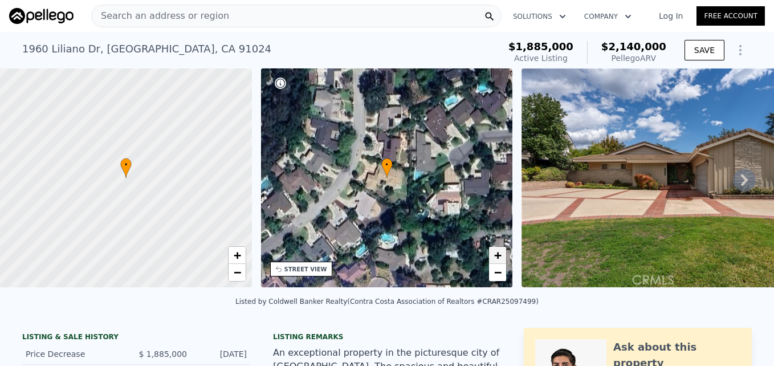
click at [498, 253] on span "+" at bounding box center [497, 255] width 7 height 14
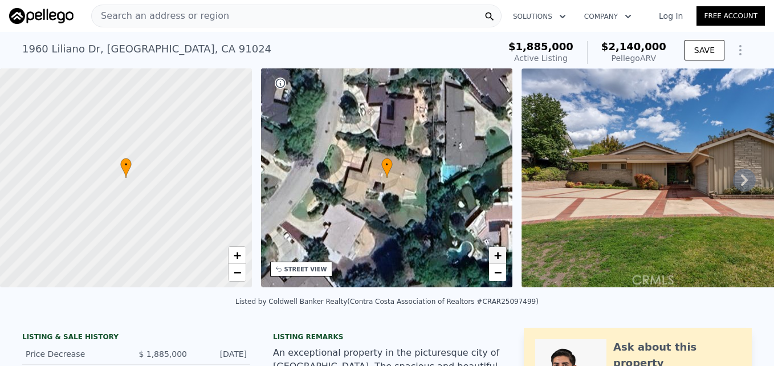
click at [496, 251] on span "+" at bounding box center [497, 255] width 7 height 14
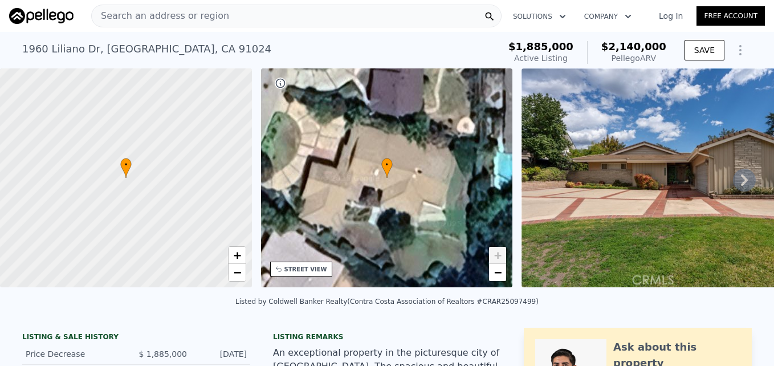
click at [496, 251] on span "+" at bounding box center [497, 255] width 7 height 14
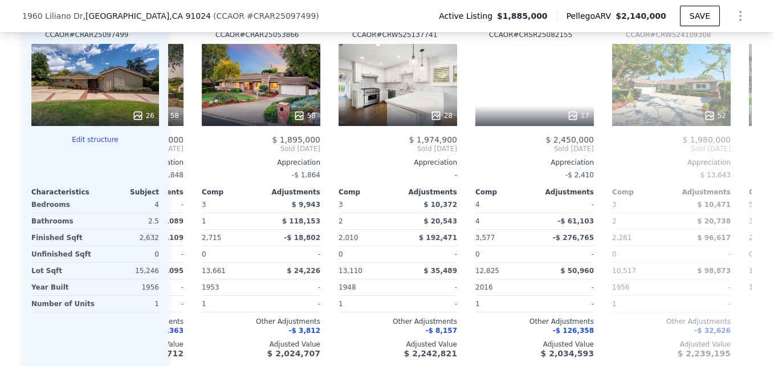
scroll to position [0, 391]
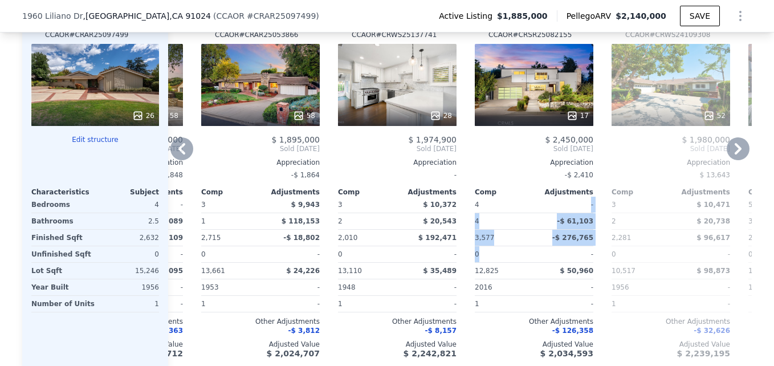
drag, startPoint x: 571, startPoint y: 212, endPoint x: 525, endPoint y: 256, distance: 64.5
click at [525, 256] on div "$ 2,450,000 Sold Jun 2025 Appreciation -$ 2,410 Comp Adjustments 4 - 4 -$ 61,10…" at bounding box center [534, 246] width 119 height 223
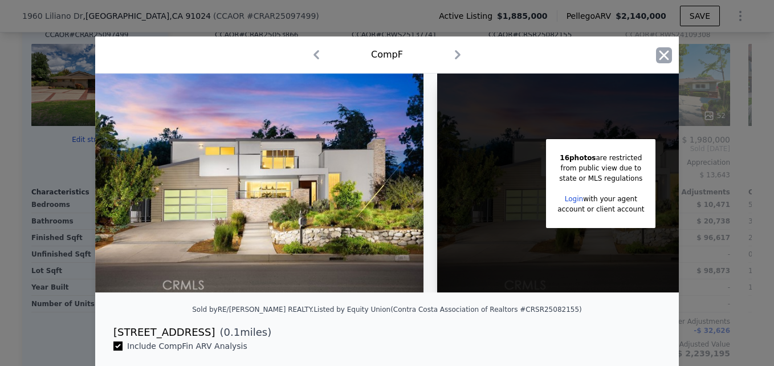
click at [657, 55] on icon "button" at bounding box center [664, 55] width 16 height 16
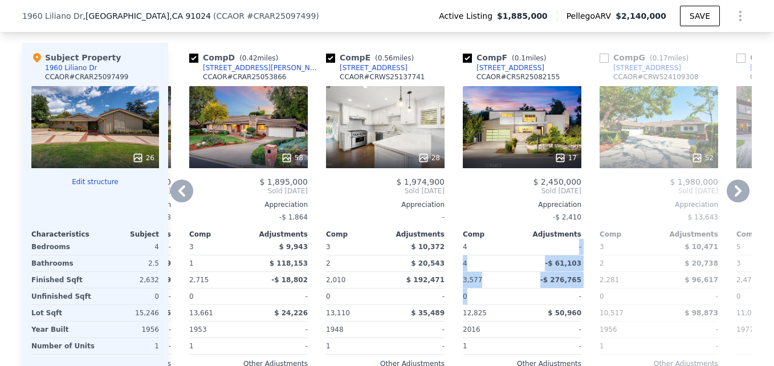
scroll to position [1225, 0]
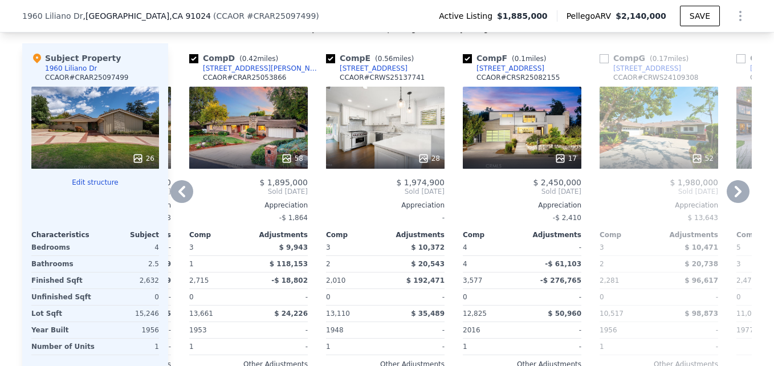
click at [292, 149] on div "58" at bounding box center [248, 128] width 119 height 82
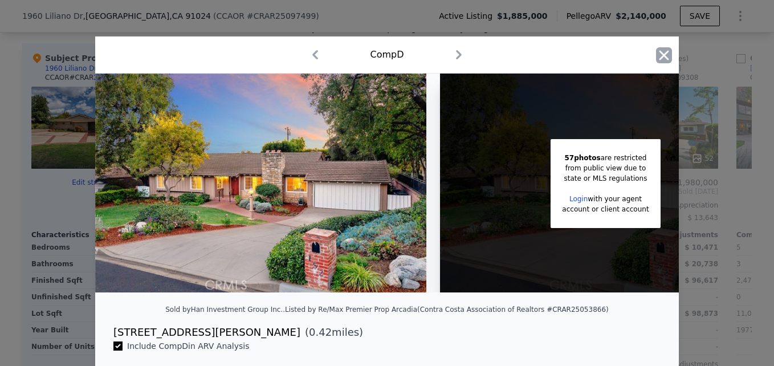
click at [663, 60] on icon "button" at bounding box center [664, 55] width 16 height 16
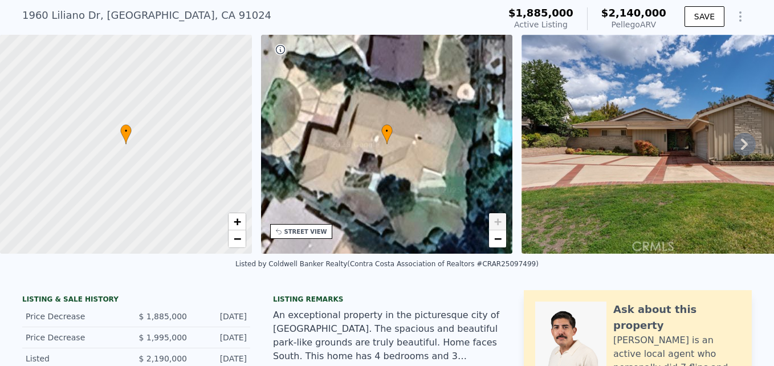
scroll to position [4, 0]
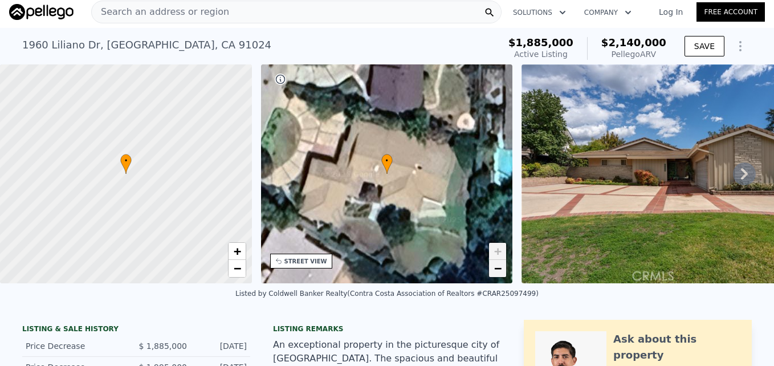
click at [503, 270] on link "−" at bounding box center [497, 268] width 17 height 17
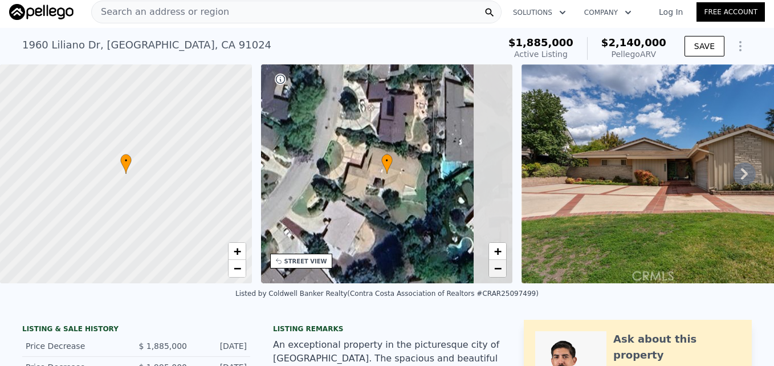
click at [503, 270] on link "−" at bounding box center [497, 268] width 17 height 17
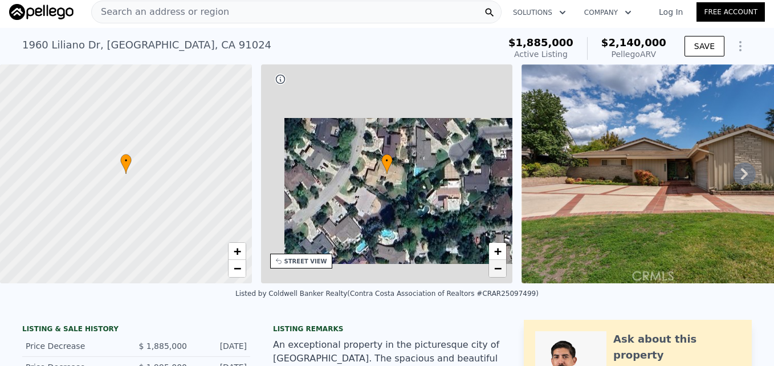
click at [503, 270] on link "−" at bounding box center [497, 268] width 17 height 17
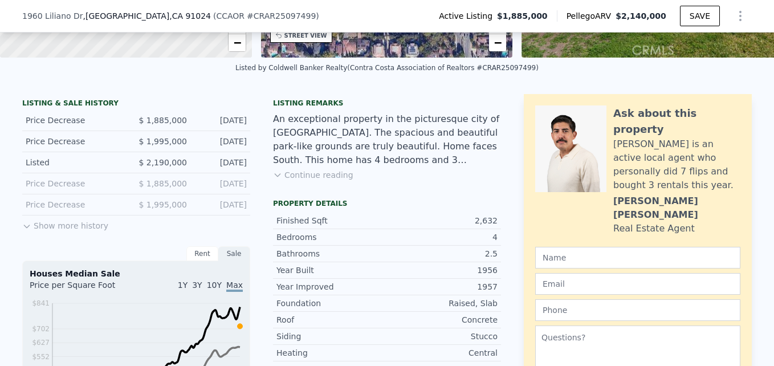
scroll to position [220, 0]
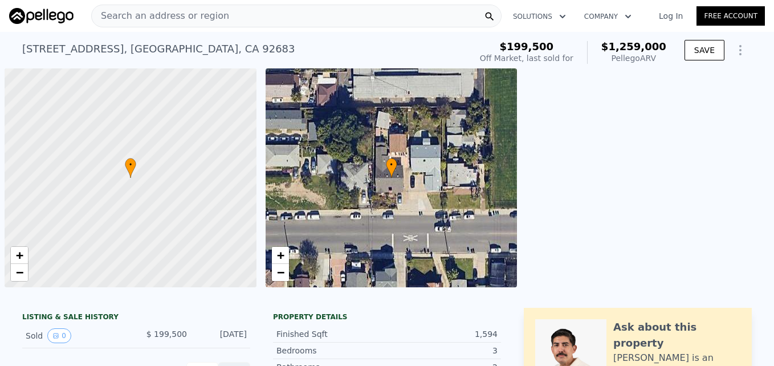
click at [172, 11] on span "Search an address or region" at bounding box center [160, 16] width 137 height 14
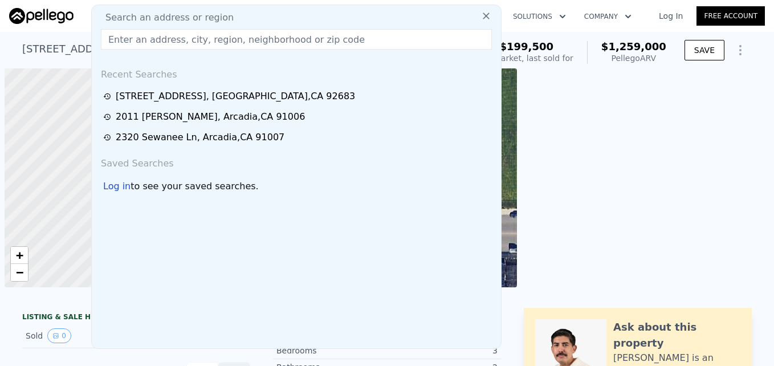
scroll to position [0, 5]
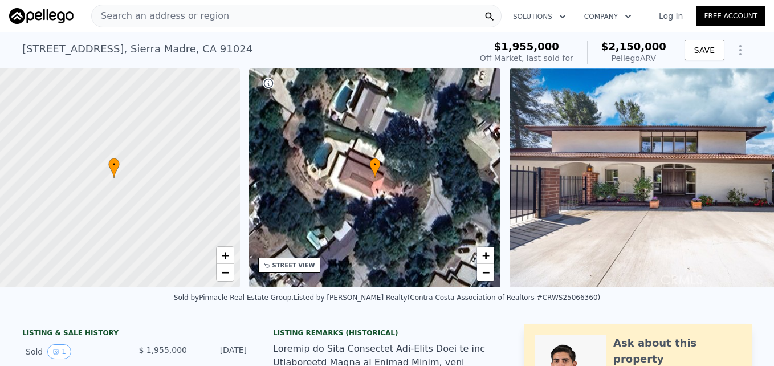
scroll to position [0, 5]
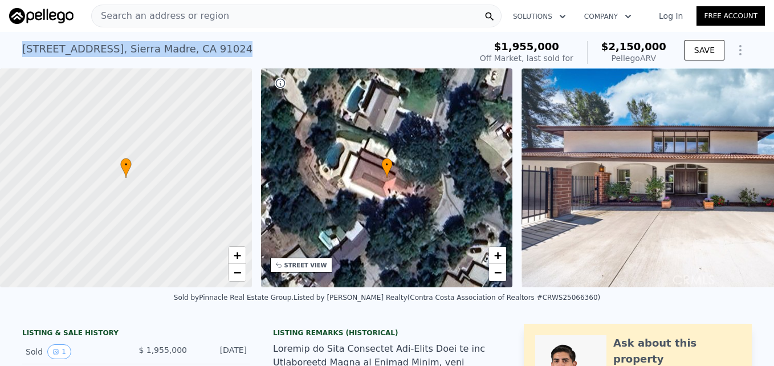
drag, startPoint x: 16, startPoint y: 50, endPoint x: 214, endPoint y: 47, distance: 198.5
click at [214, 47] on div "[STREET_ADDRESS] Sold [DATE] for $1.955m (~ARV $2.150m ) $1,955,000 Off Market,…" at bounding box center [387, 50] width 774 height 36
drag, startPoint x: 214, startPoint y: 47, endPoint x: 173, endPoint y: 47, distance: 41.1
copy div "[STREET_ADDRESS]"
